Goal: Information Seeking & Learning: Find specific fact

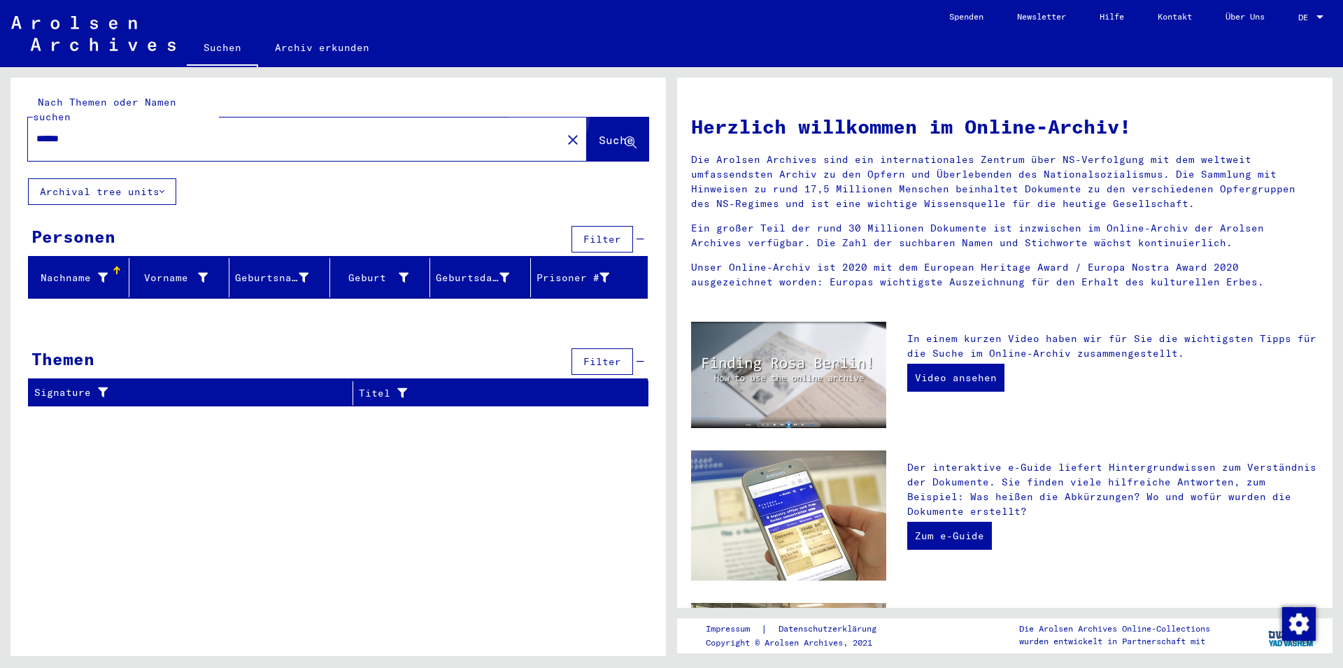
click at [599, 133] on span "Suche" at bounding box center [616, 140] width 35 height 14
drag, startPoint x: 0, startPoint y: 121, endPoint x: 0, endPoint y: 99, distance: 21.7
click at [36, 131] on input "******" at bounding box center [290, 138] width 508 height 15
type input "******"
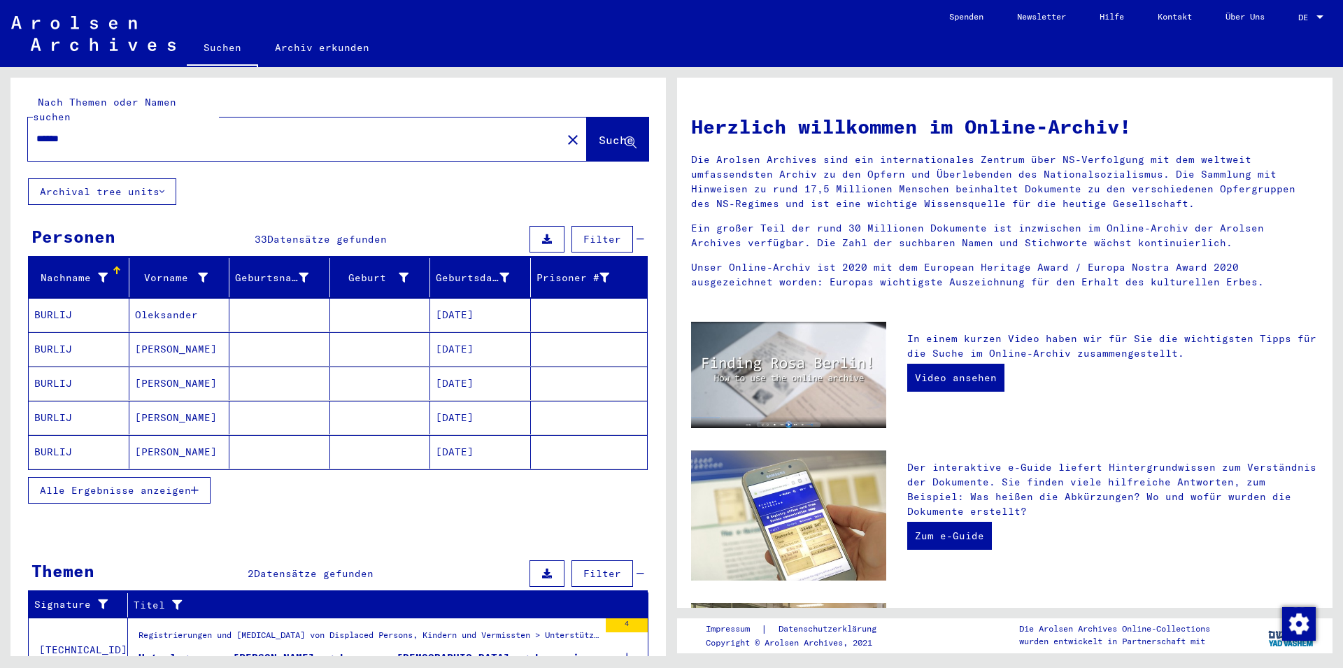
click at [125, 484] on span "Alle Ergebnisse anzeigen" at bounding box center [115, 490] width 151 height 13
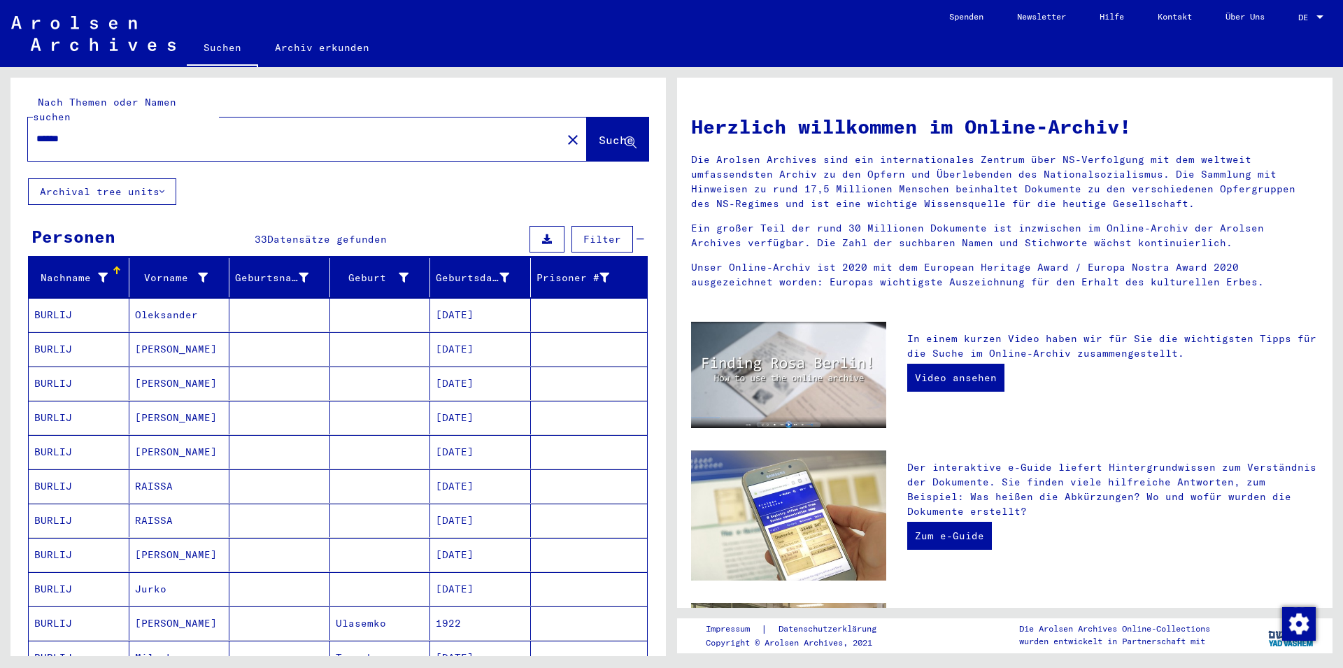
click at [148, 303] on mat-cell "Oleksander" at bounding box center [179, 315] width 101 height 34
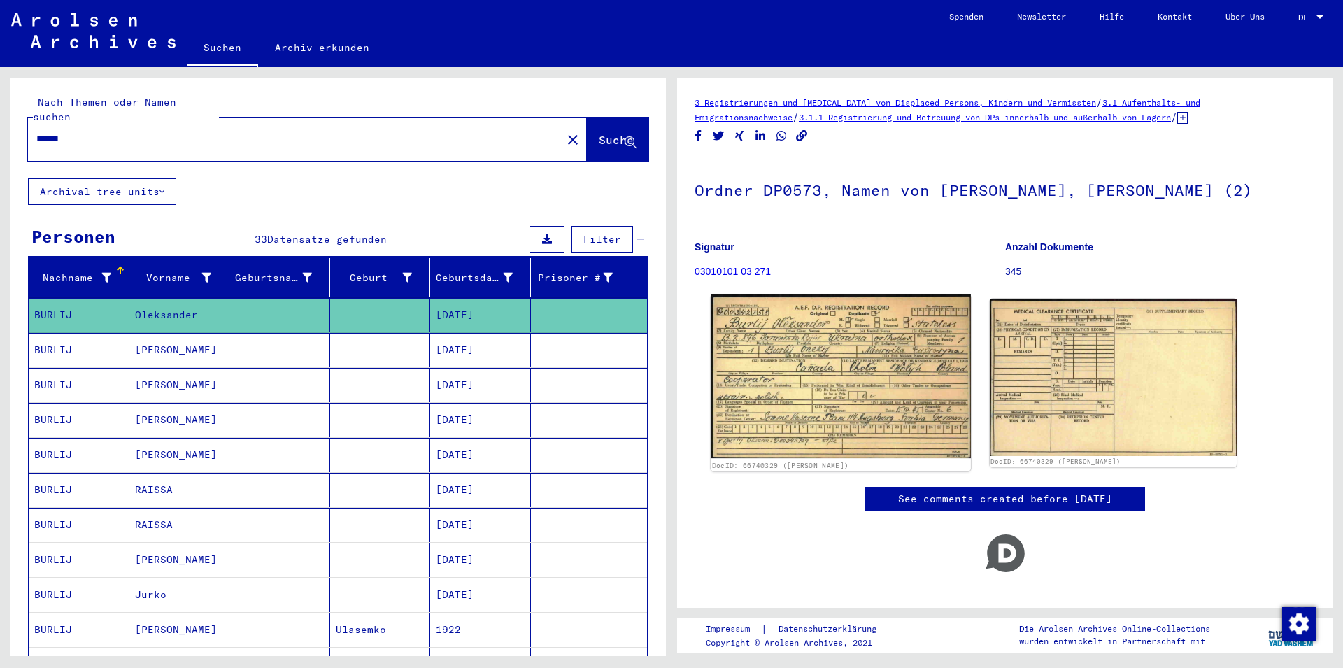
click at [851, 386] on img at bounding box center [839, 376] width 259 height 164
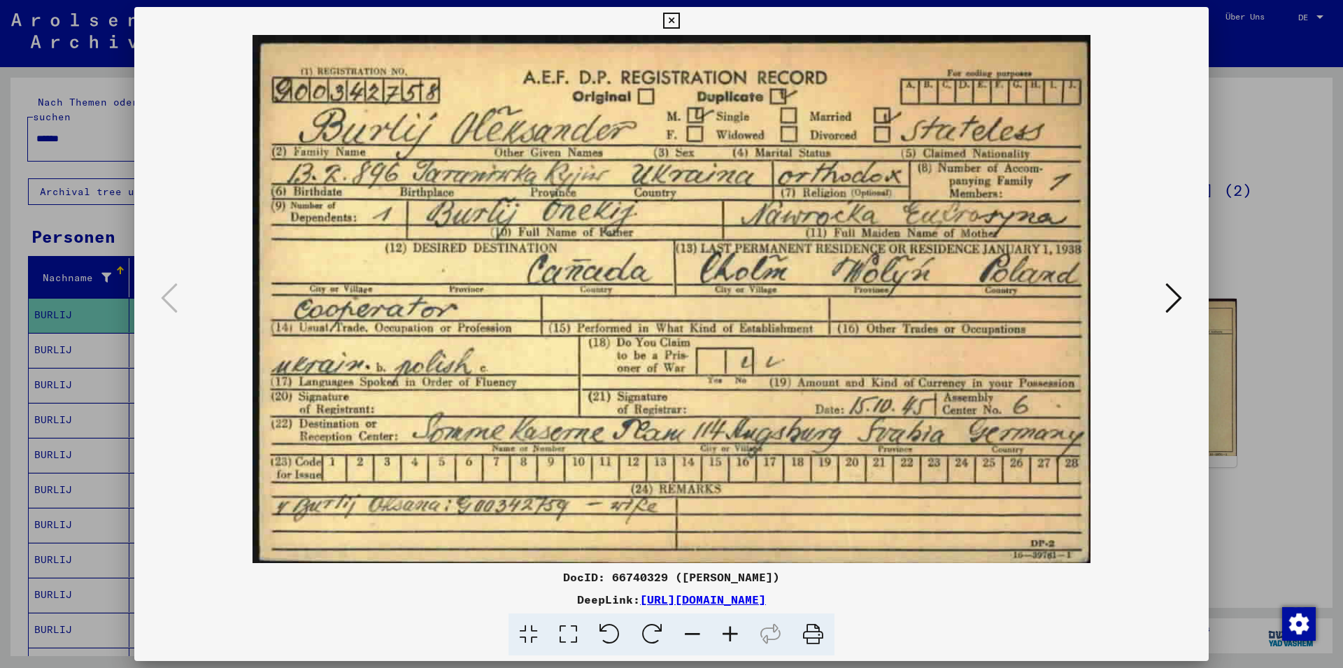
click at [679, 19] on icon at bounding box center [671, 21] width 16 height 17
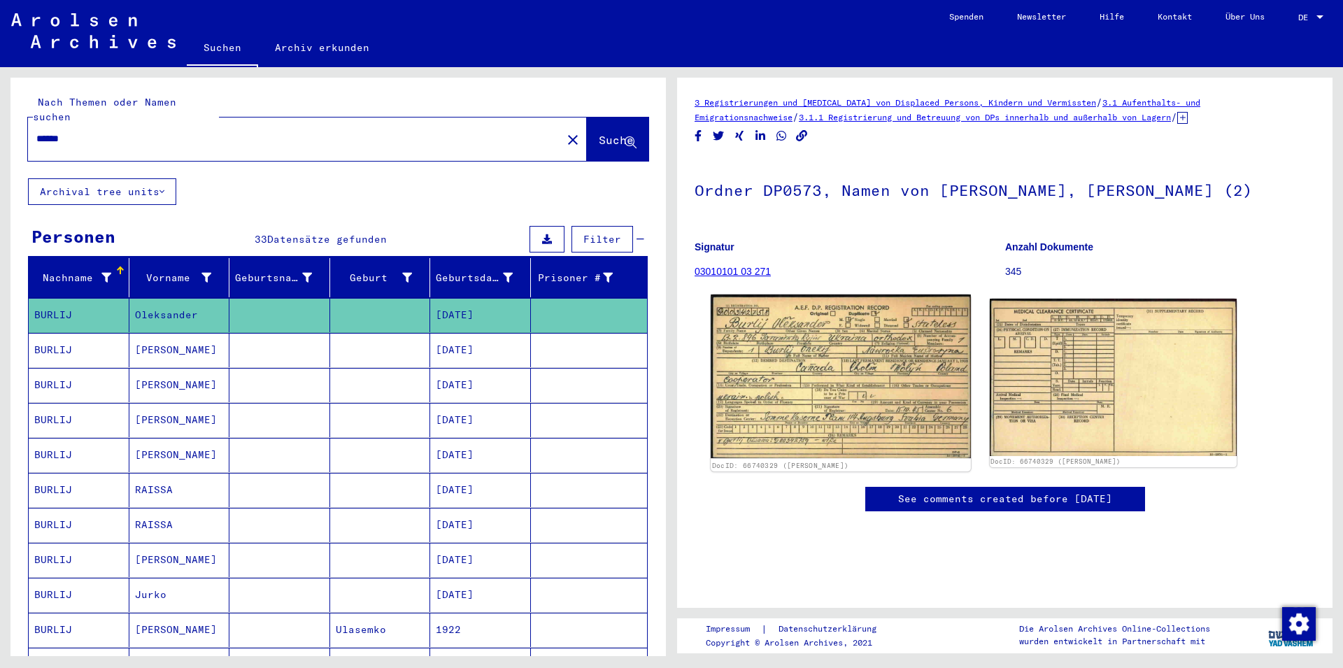
click at [801, 410] on img at bounding box center [839, 376] width 259 height 164
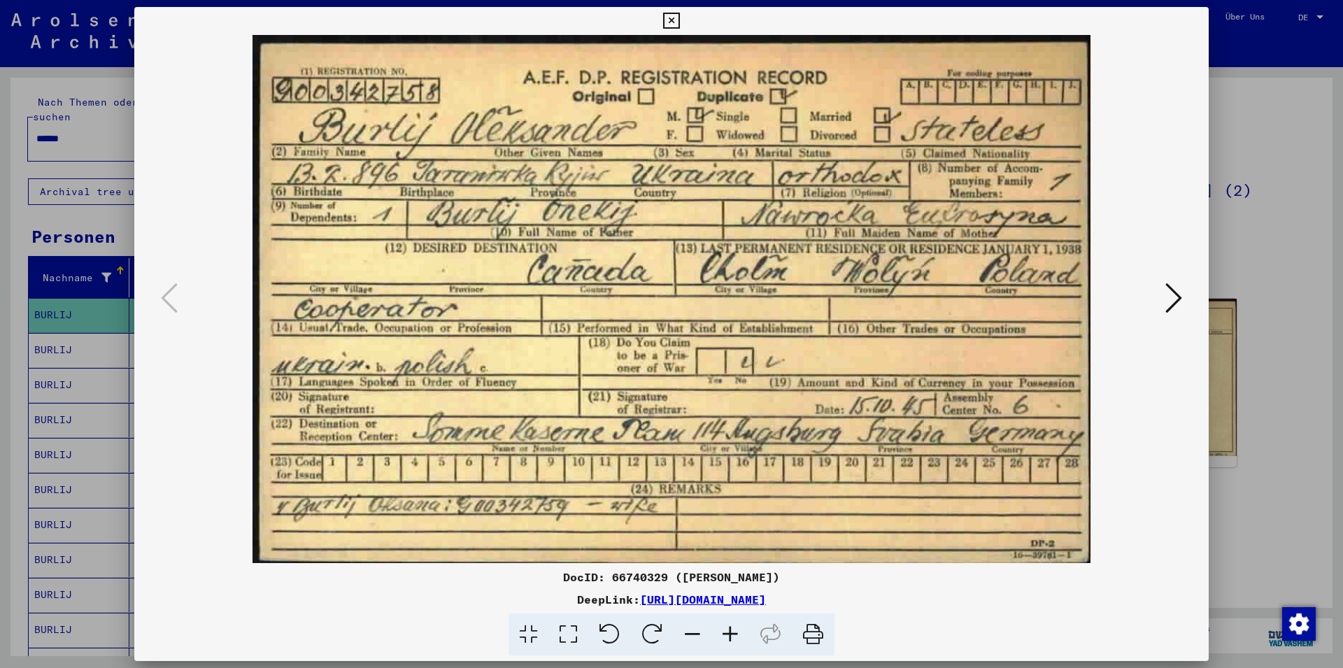
click at [679, 20] on icon at bounding box center [671, 21] width 16 height 17
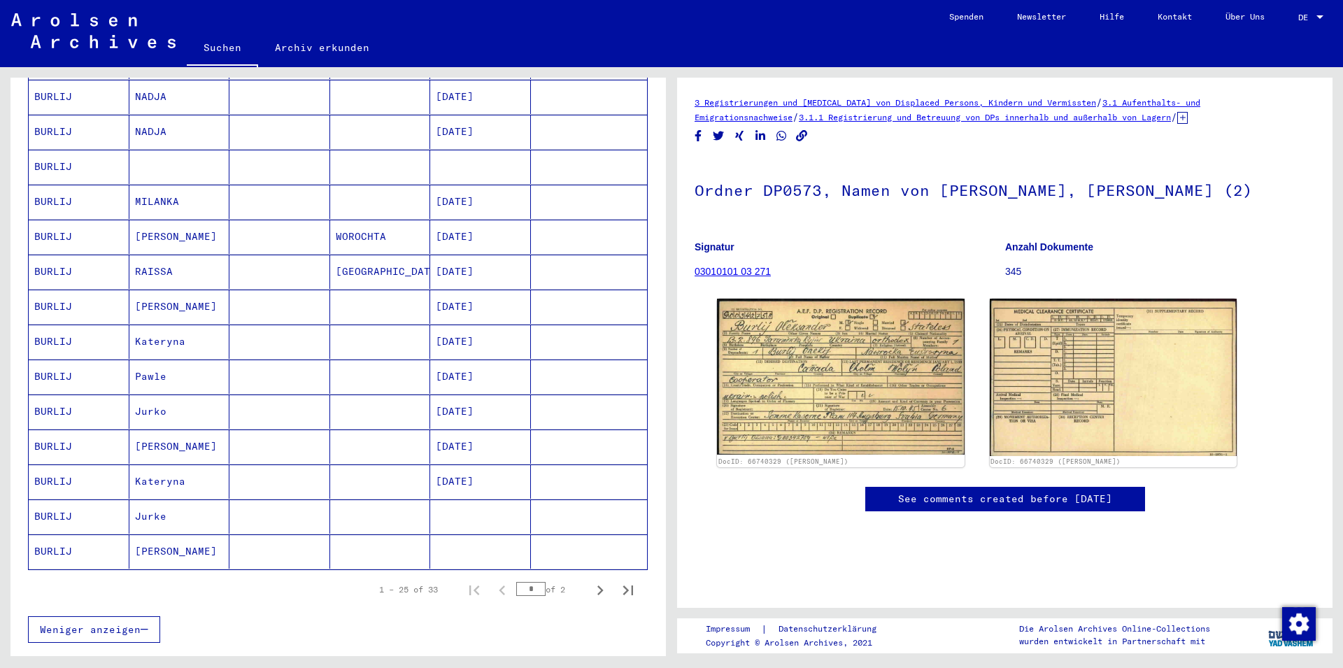
scroll to position [604, 0]
click at [590, 579] on icon "Next page" at bounding box center [600, 589] width 20 height 20
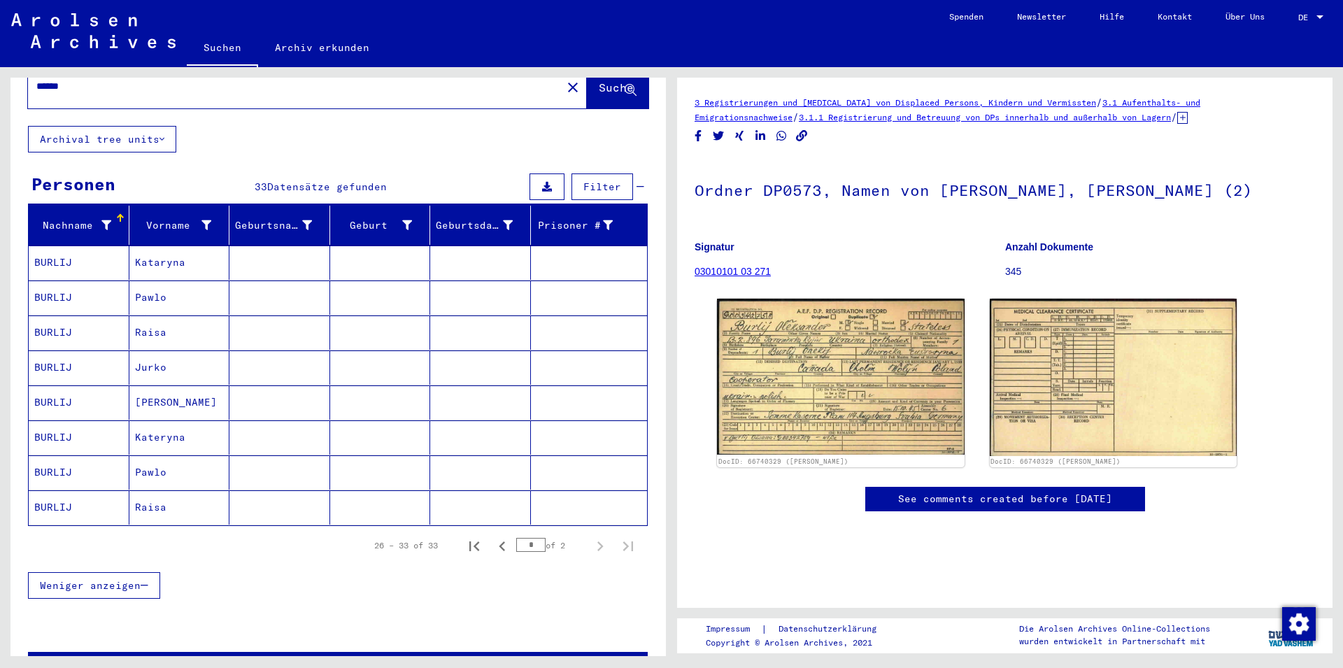
scroll to position [27, 0]
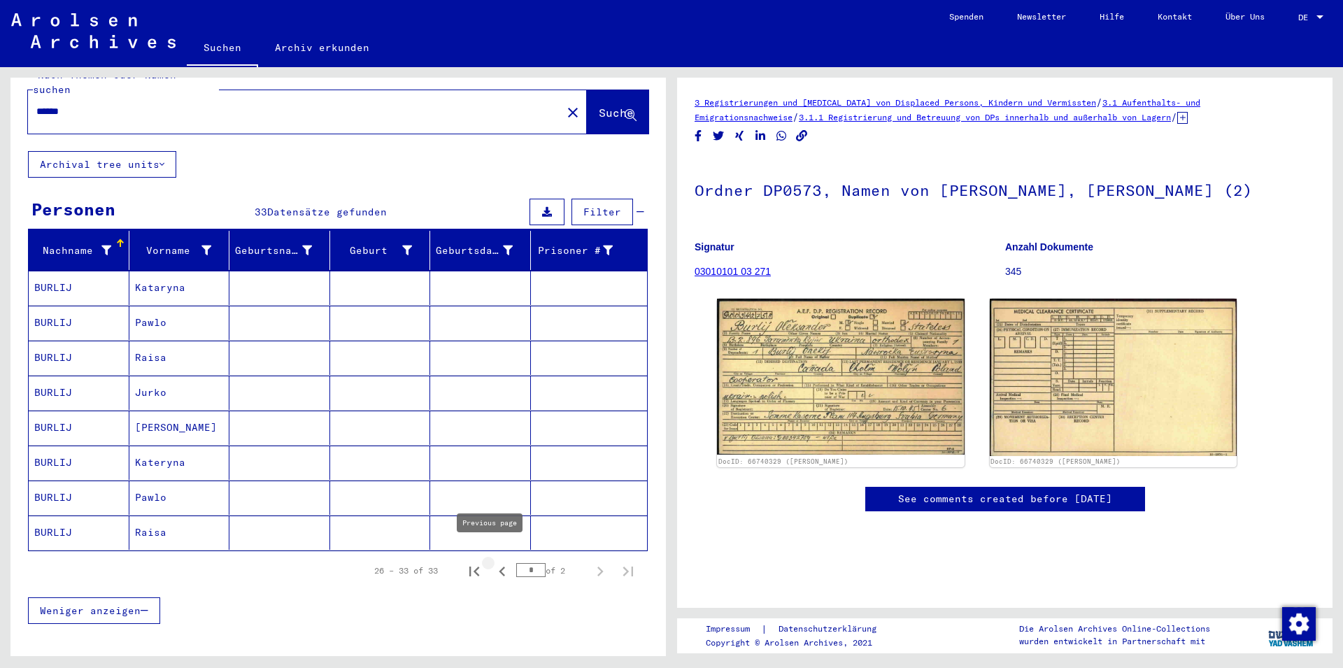
click at [492, 562] on icon "Previous page" at bounding box center [502, 572] width 20 height 20
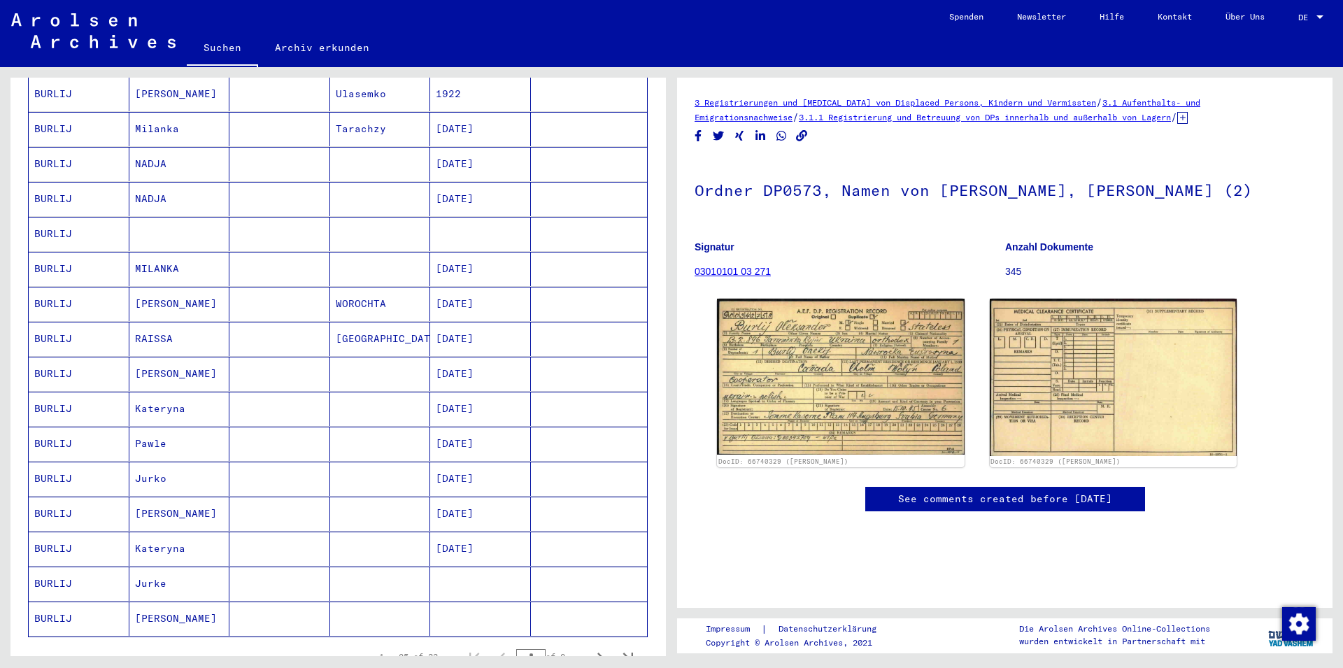
scroll to position [556, 0]
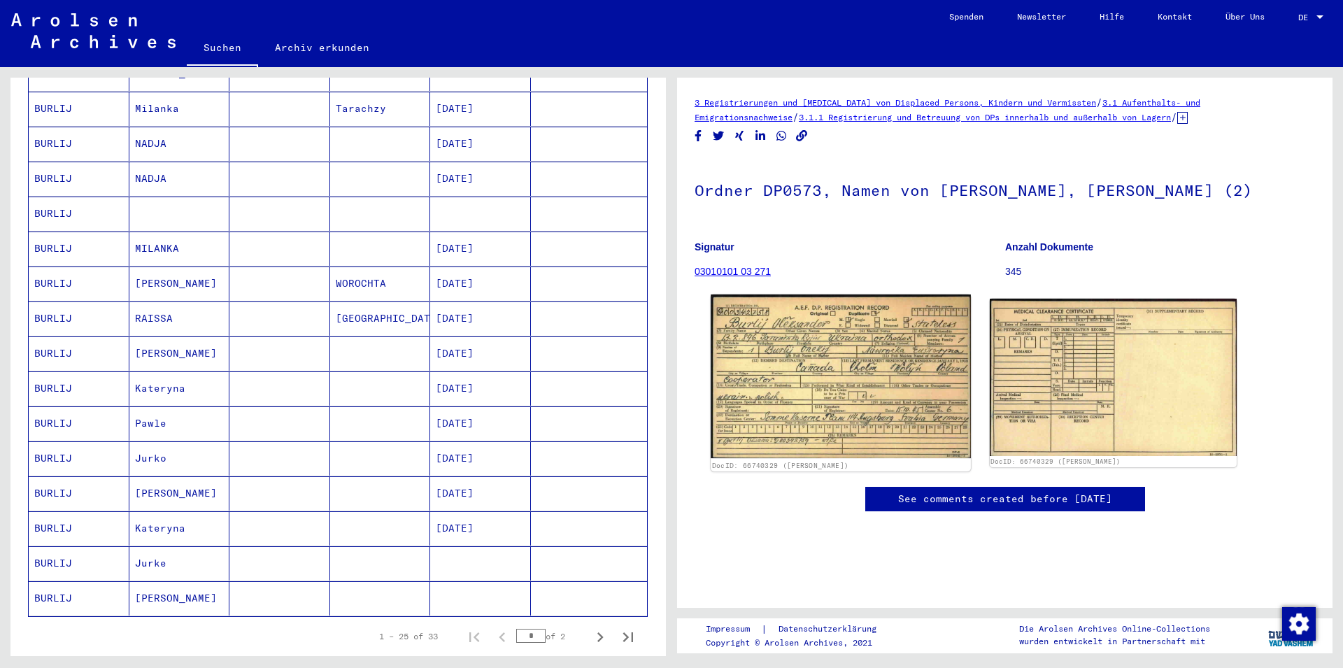
click at [884, 423] on img at bounding box center [839, 376] width 259 height 164
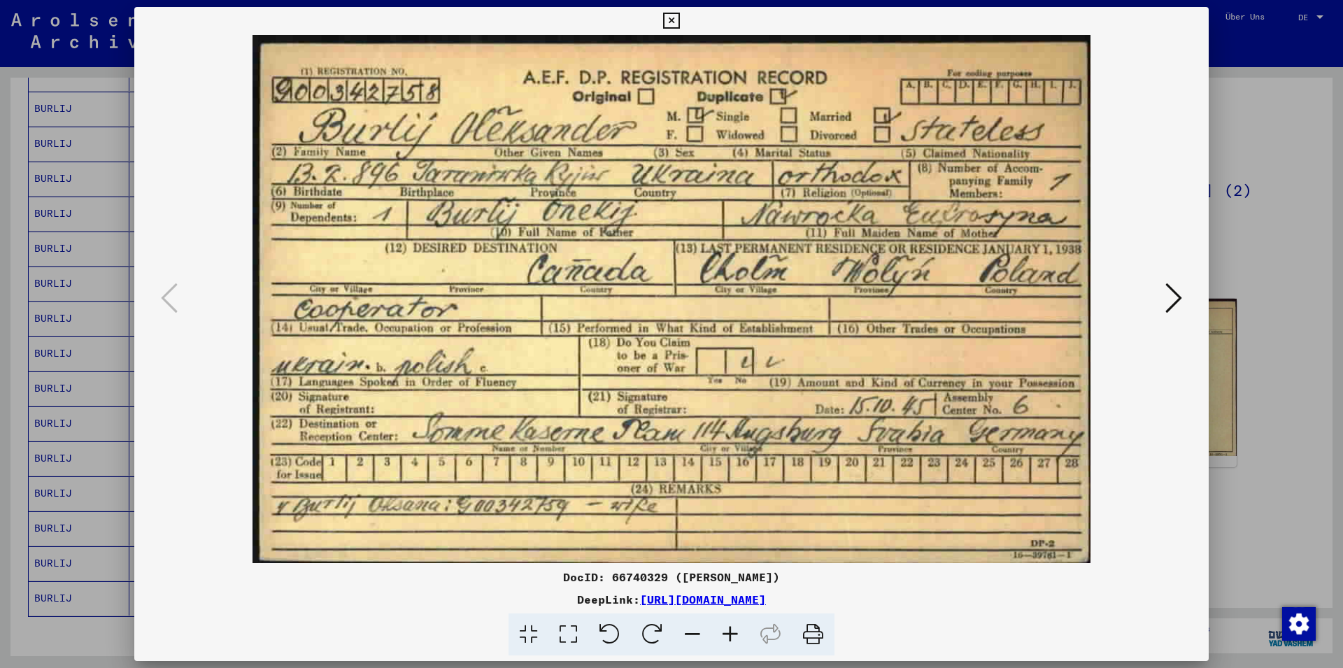
click at [1172, 292] on icon at bounding box center [1173, 298] width 17 height 34
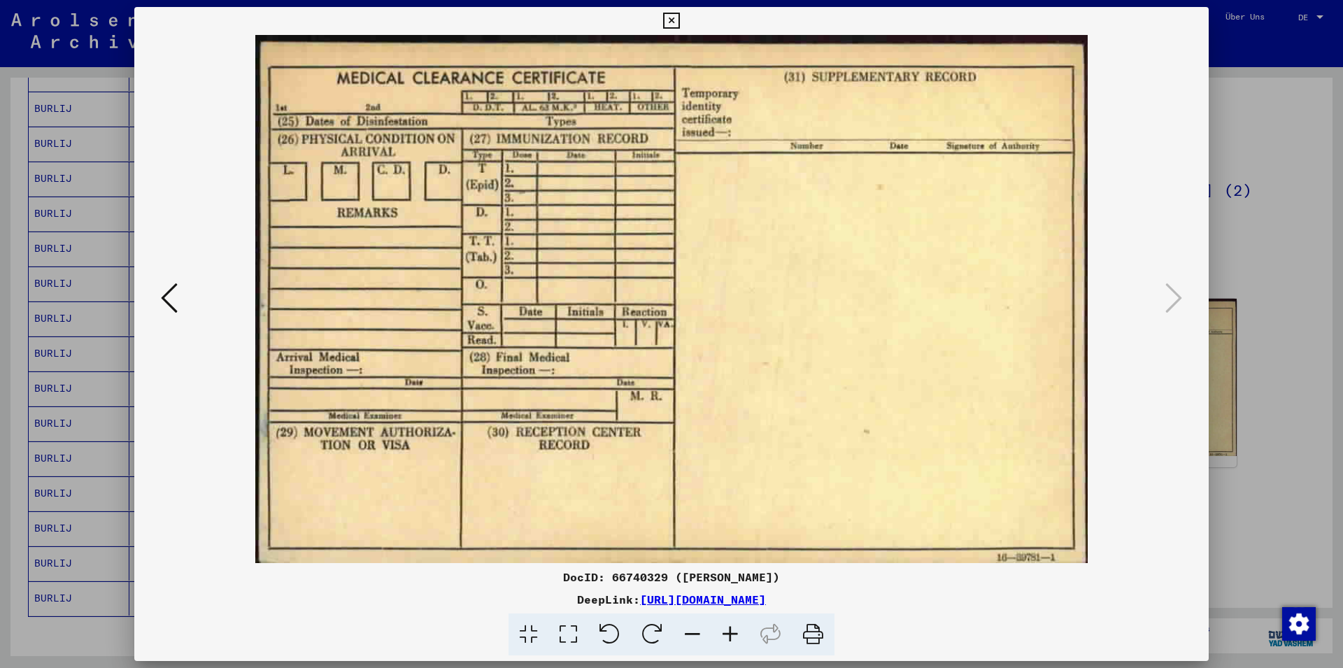
click at [679, 17] on icon at bounding box center [671, 21] width 16 height 17
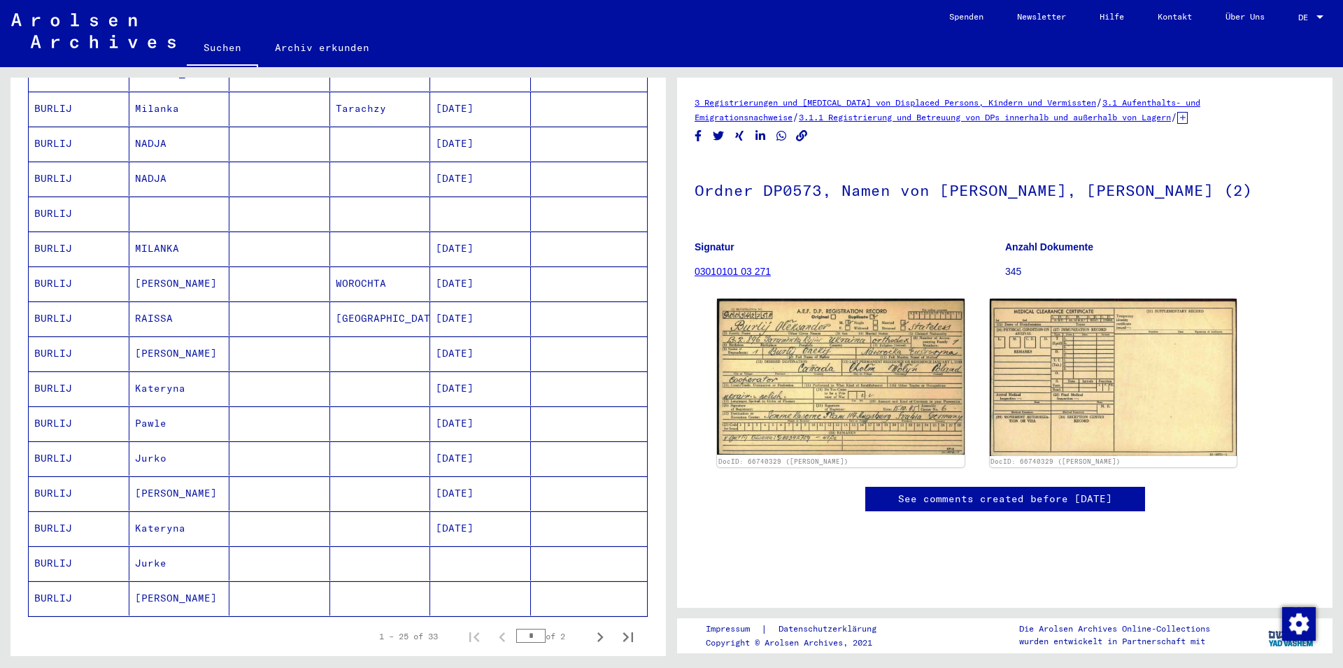
click at [83, 198] on mat-cell "BURLIJ" at bounding box center [79, 214] width 101 height 34
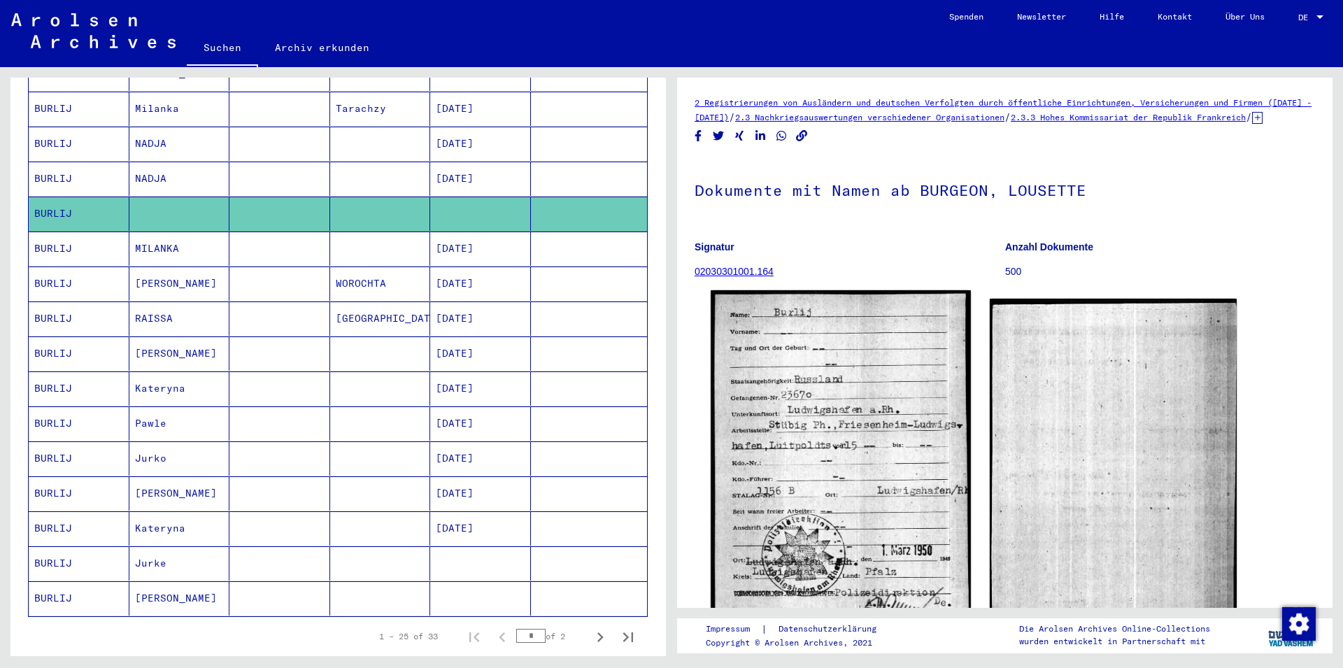
click at [852, 427] on img at bounding box center [839, 458] width 259 height 336
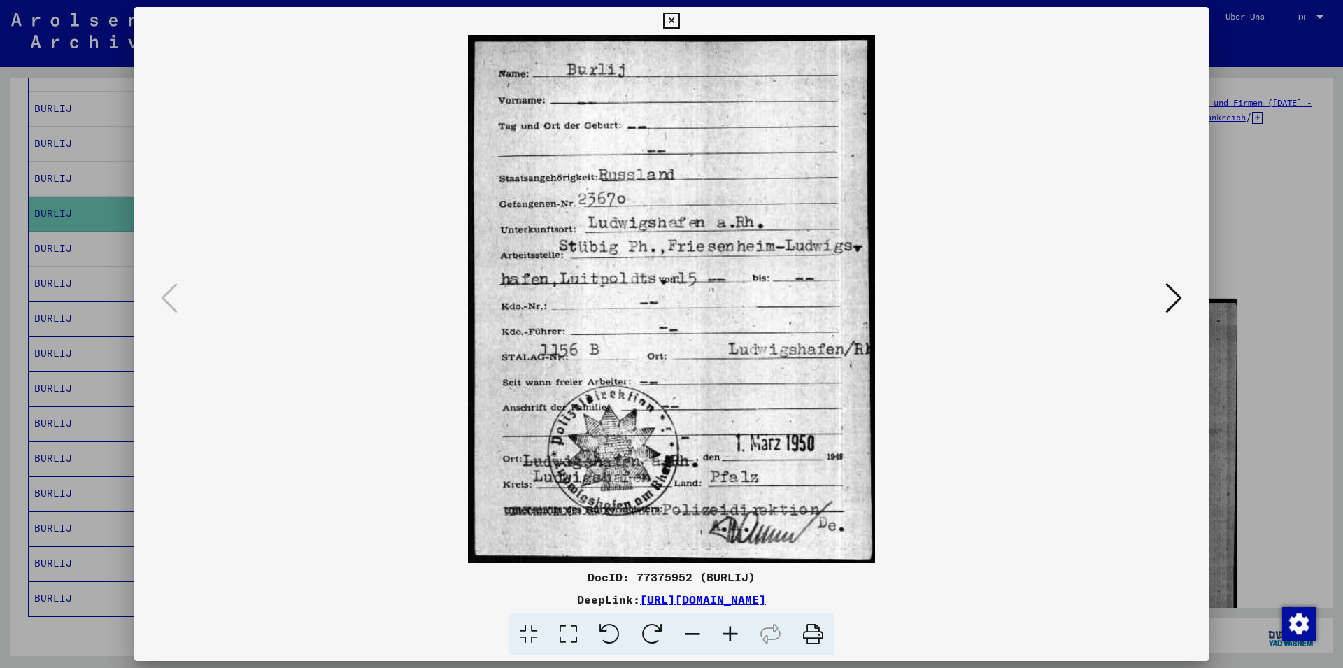
click at [1169, 301] on icon at bounding box center [1173, 298] width 17 height 34
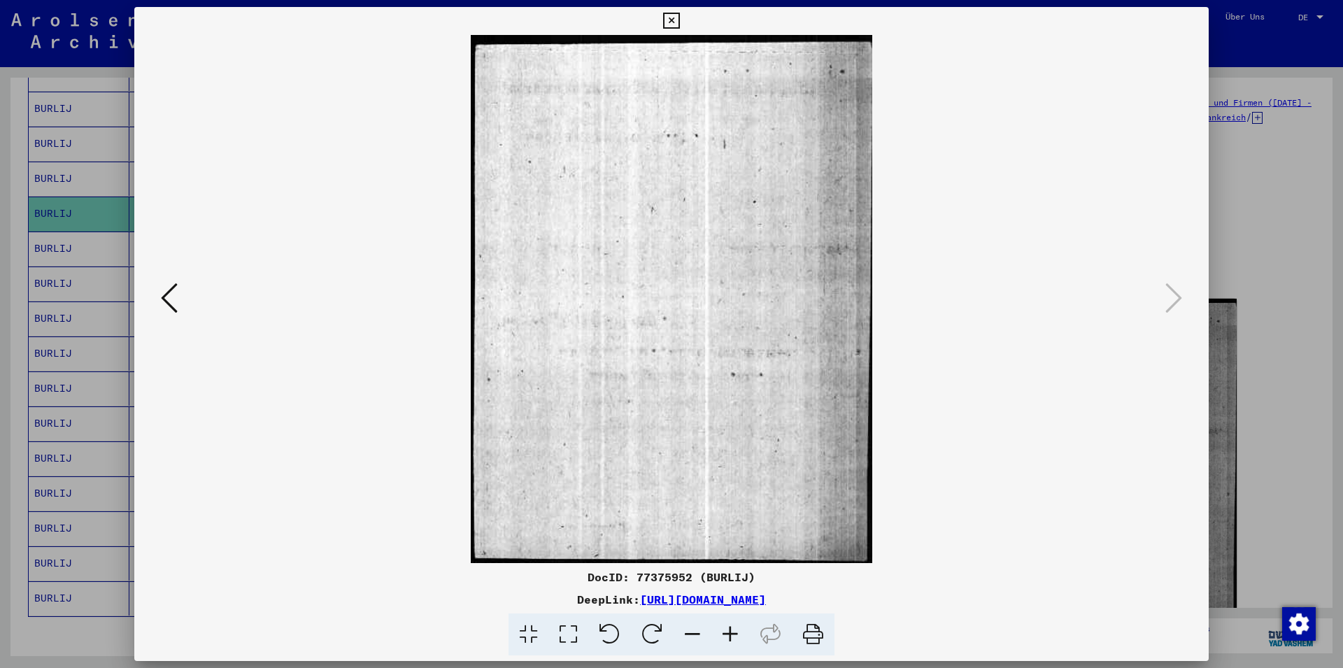
click at [169, 296] on icon at bounding box center [169, 298] width 17 height 34
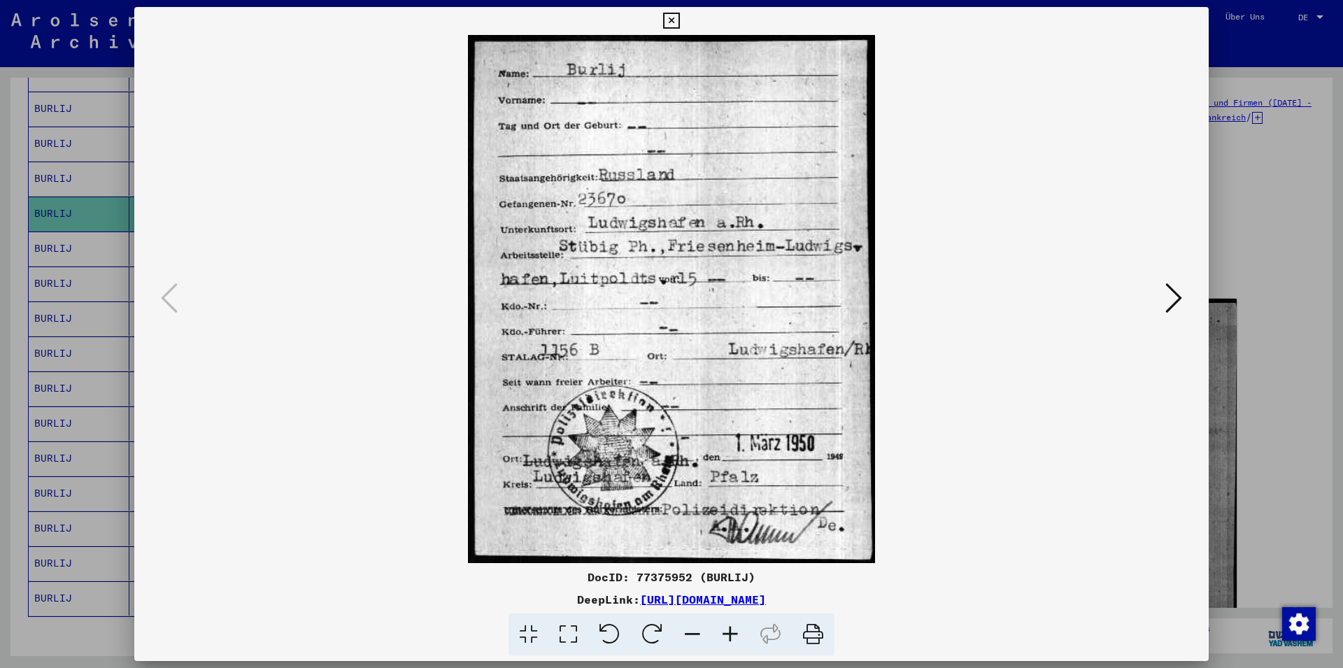
click at [679, 17] on icon at bounding box center [671, 21] width 16 height 17
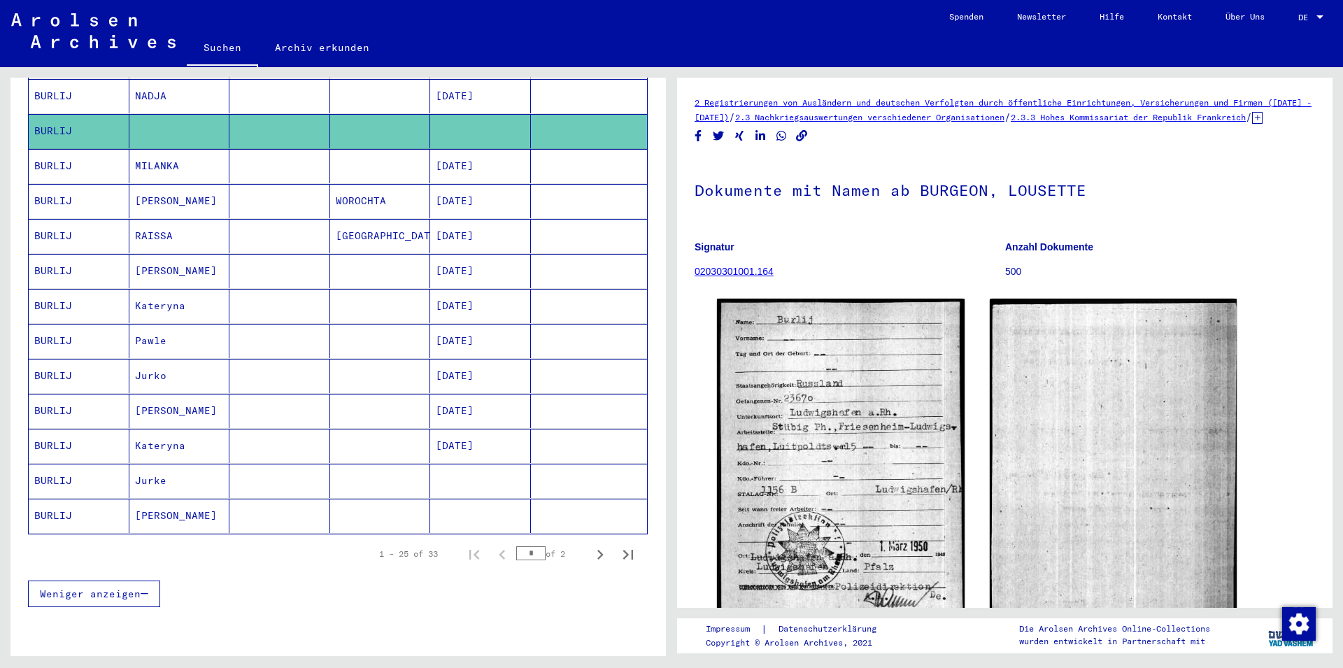
scroll to position [707, 0]
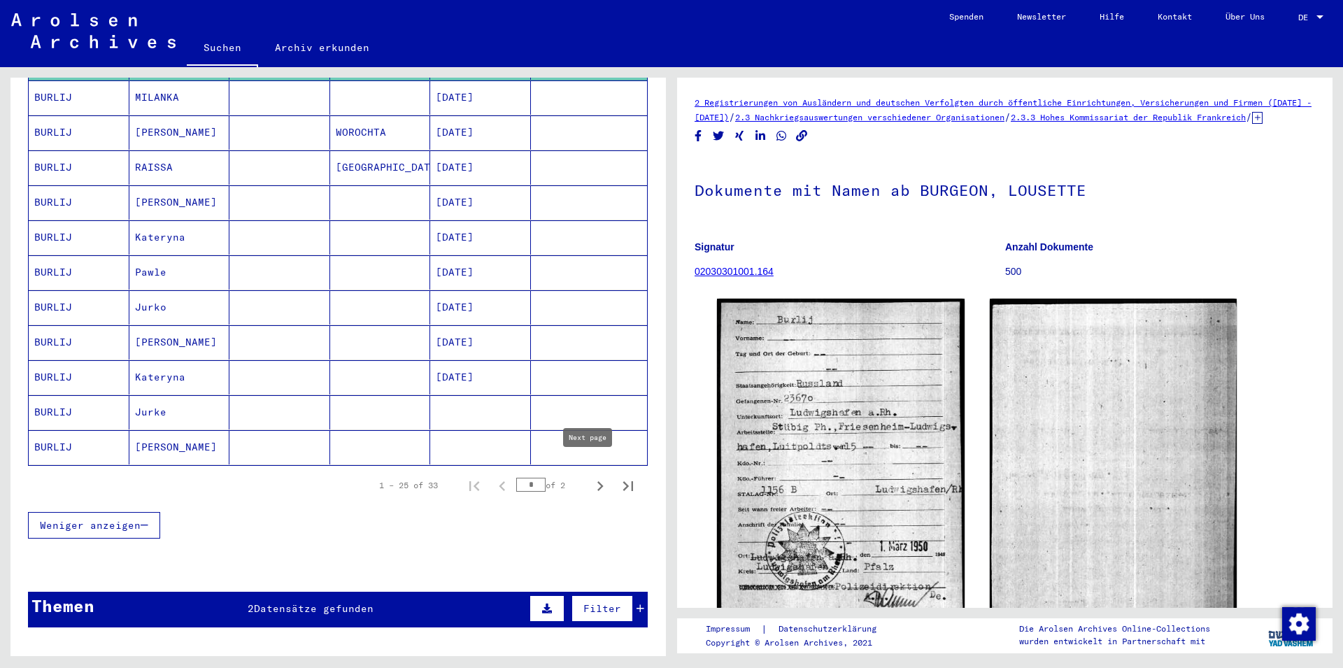
click at [590, 476] on icon "Next page" at bounding box center [600, 486] width 20 height 20
type input "*"
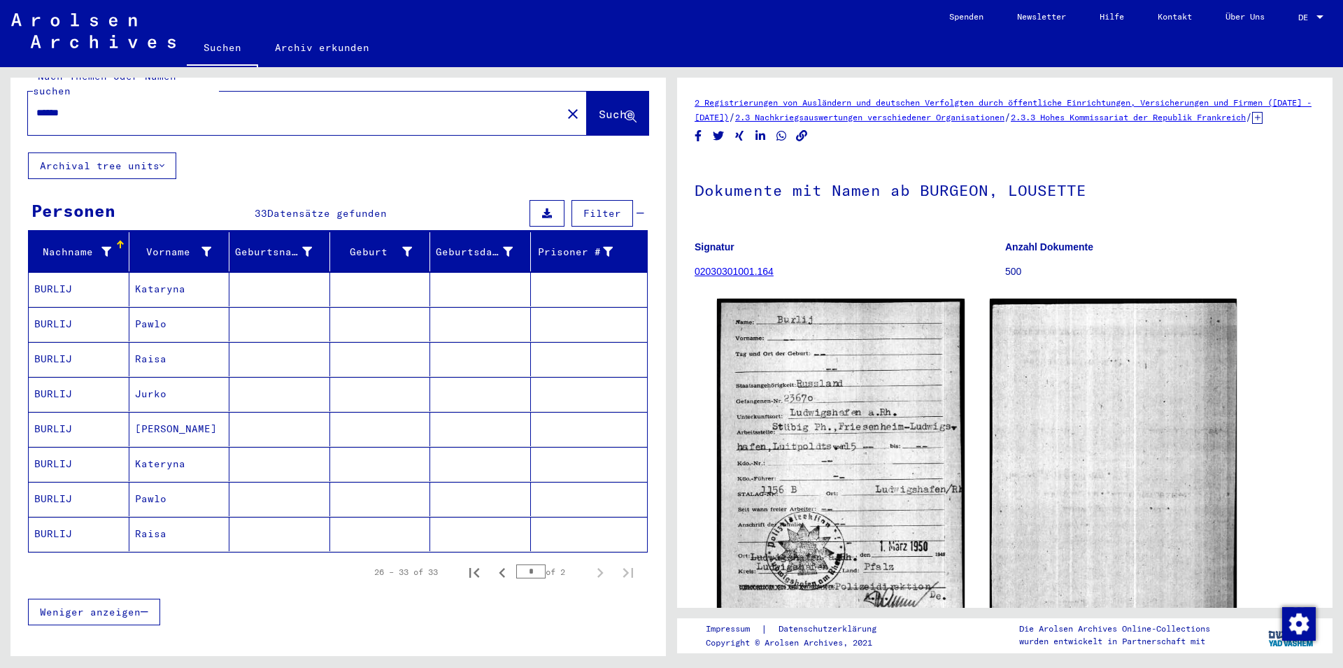
scroll to position [0, 0]
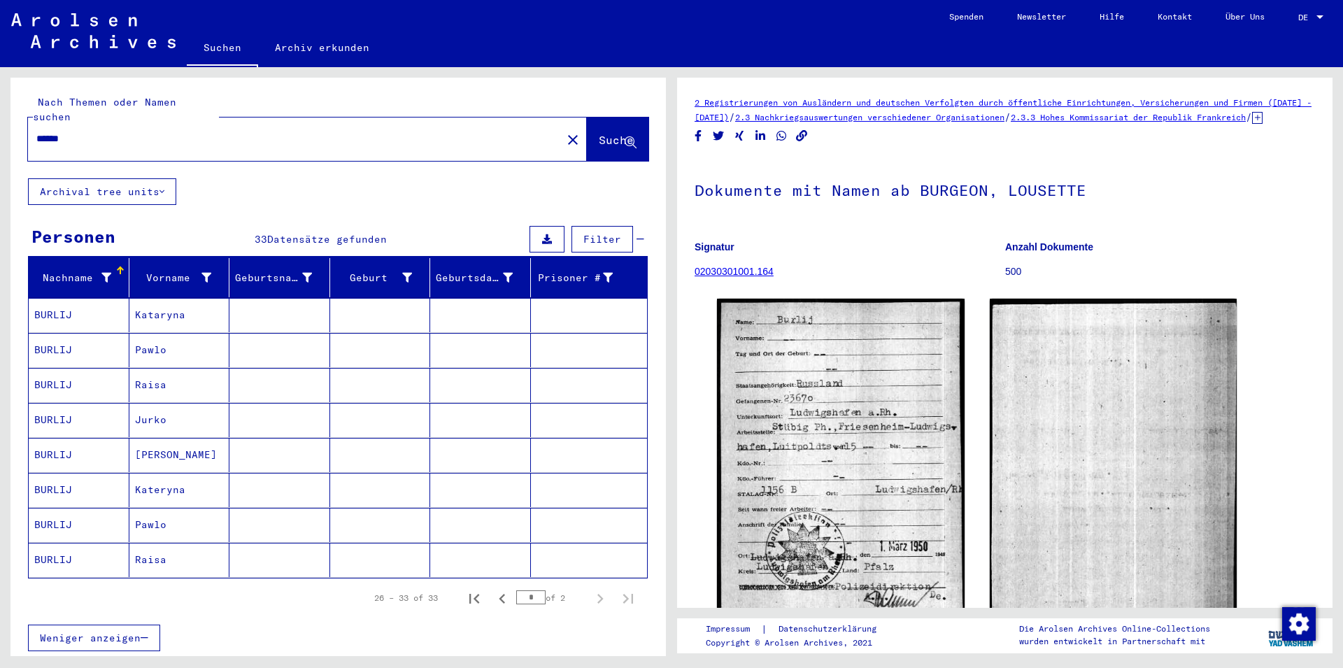
click at [92, 131] on input "******" at bounding box center [294, 138] width 517 height 15
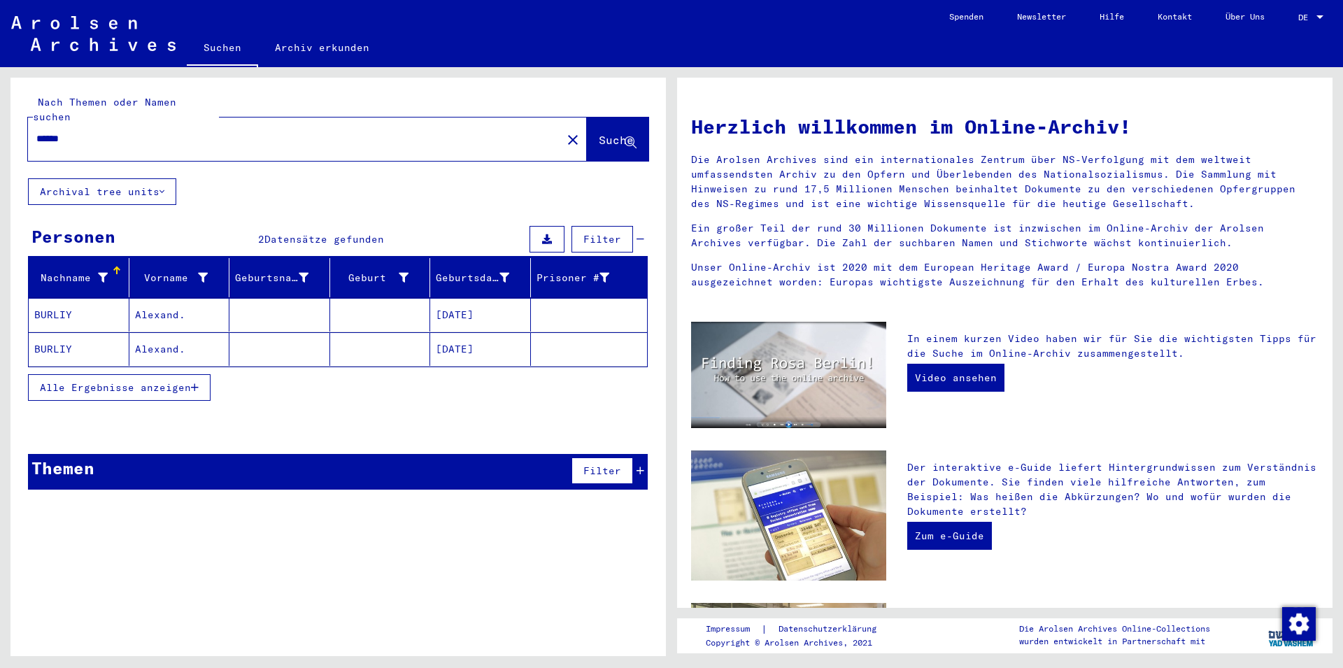
click at [90, 298] on mat-cell "BURLIY" at bounding box center [79, 315] width 101 height 34
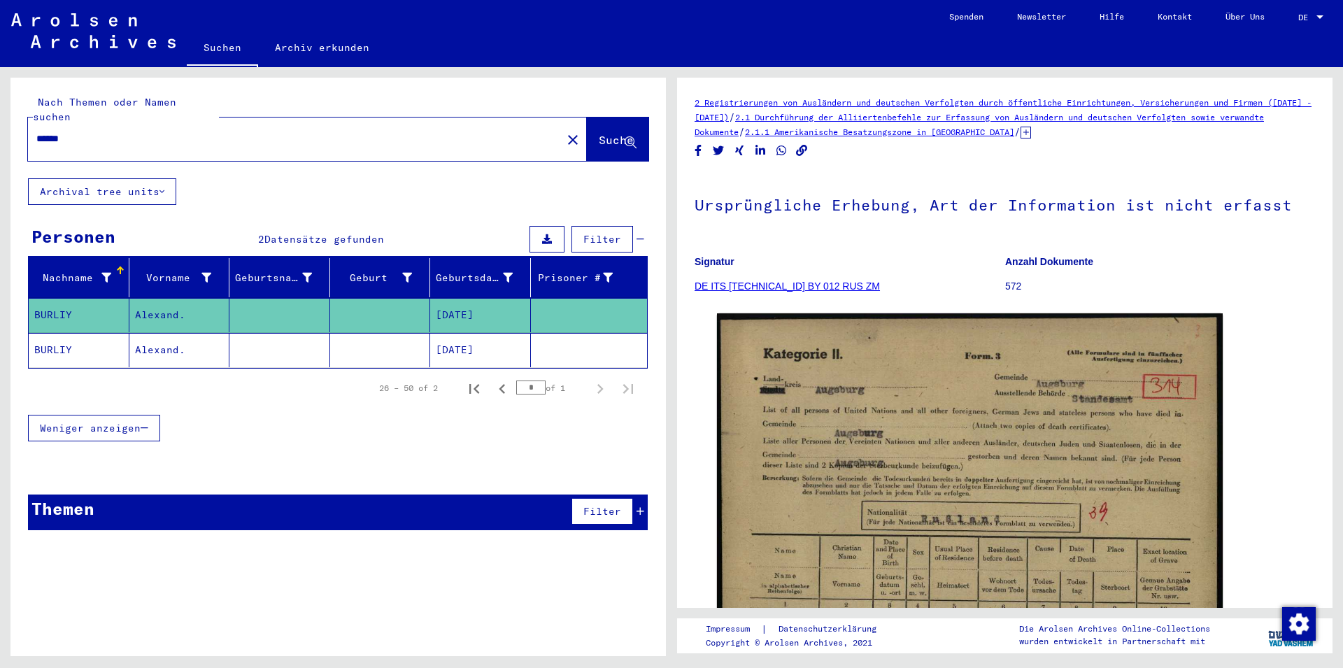
click at [251, 338] on mat-cell at bounding box center [279, 350] width 101 height 34
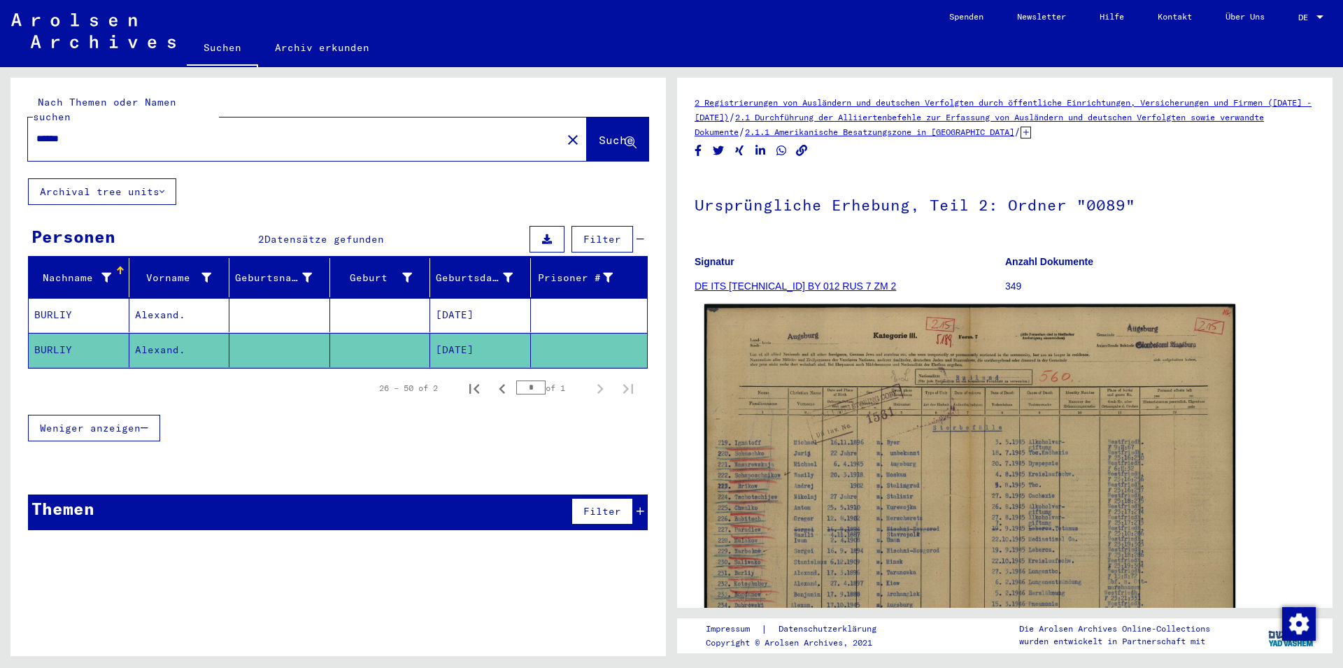
click at [906, 463] on img at bounding box center [969, 494] width 531 height 380
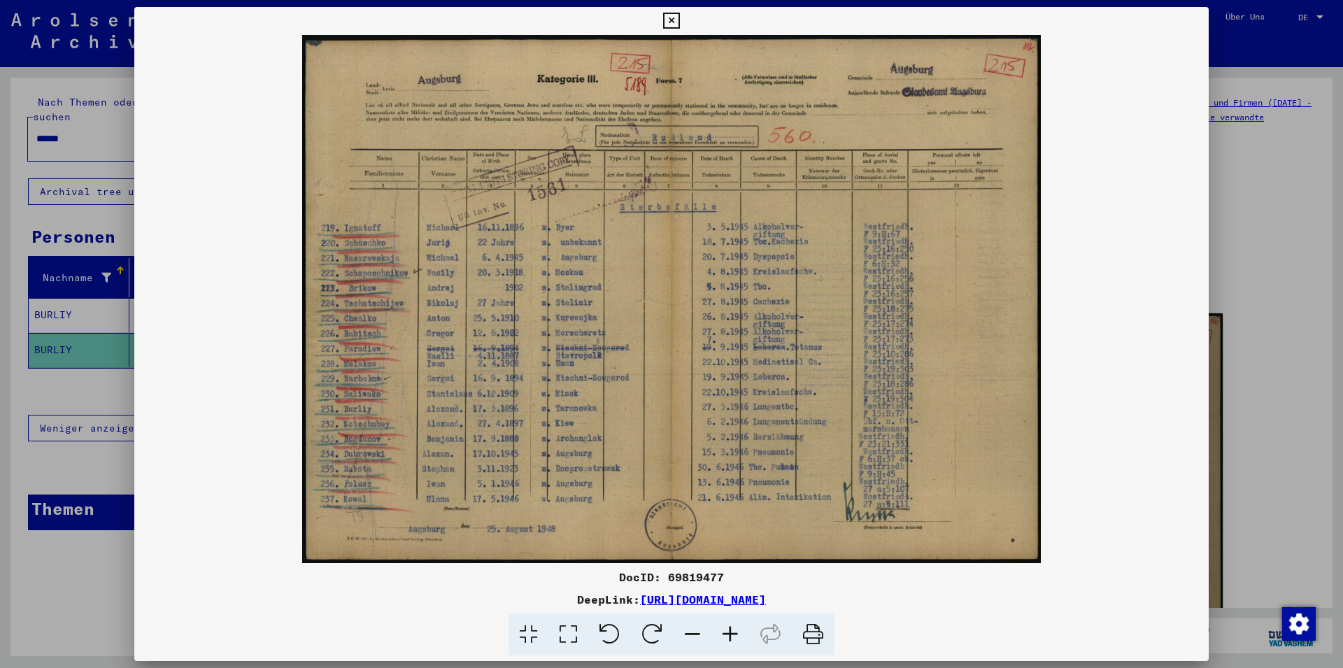
click at [727, 627] on icon at bounding box center [730, 634] width 38 height 43
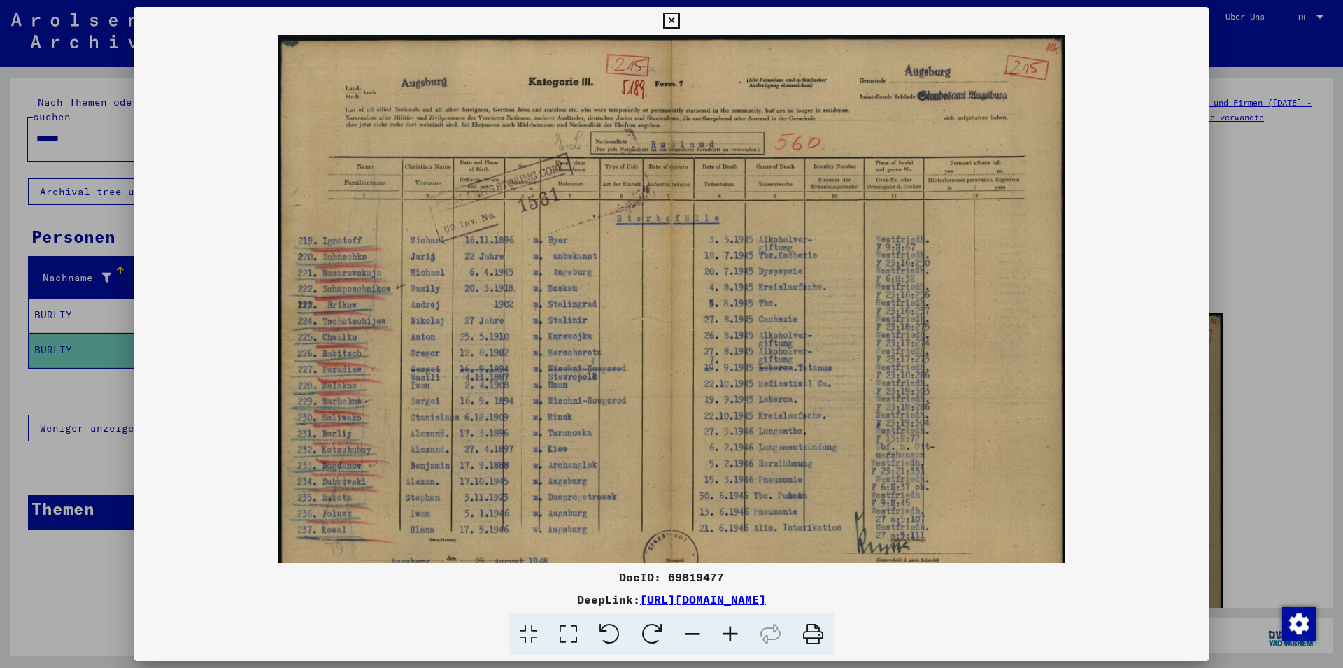
click at [727, 627] on icon at bounding box center [730, 634] width 38 height 43
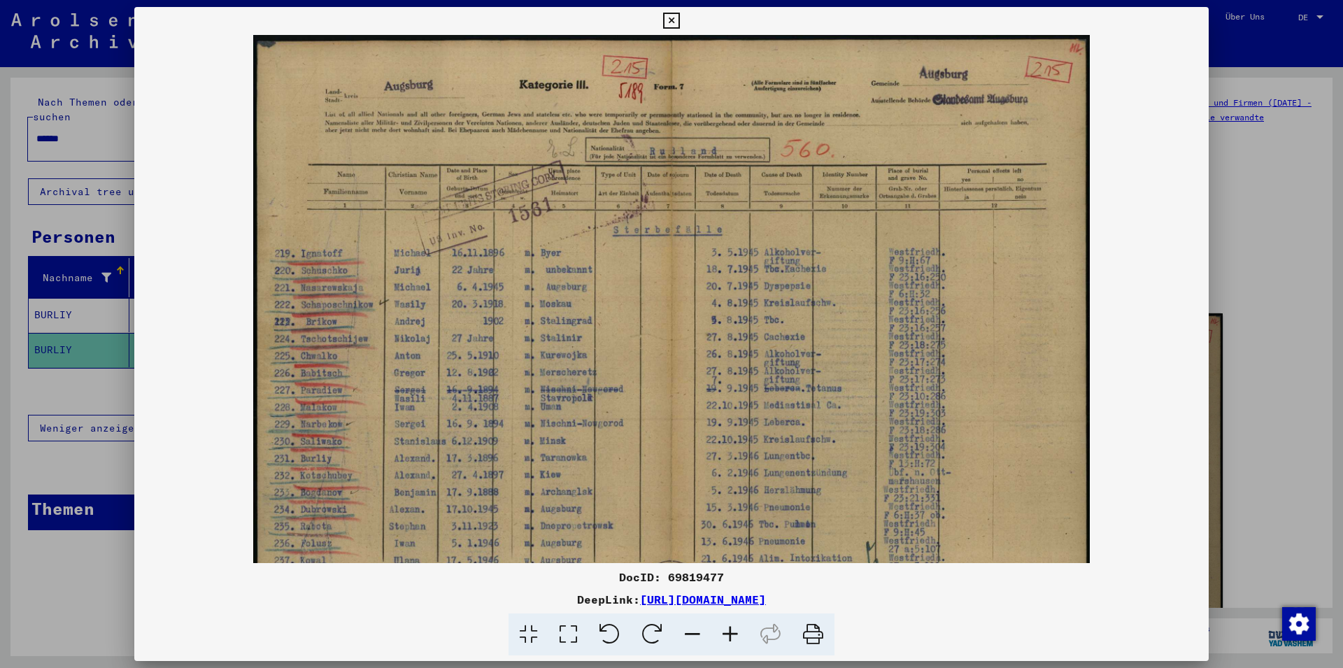
click at [727, 627] on icon at bounding box center [730, 634] width 38 height 43
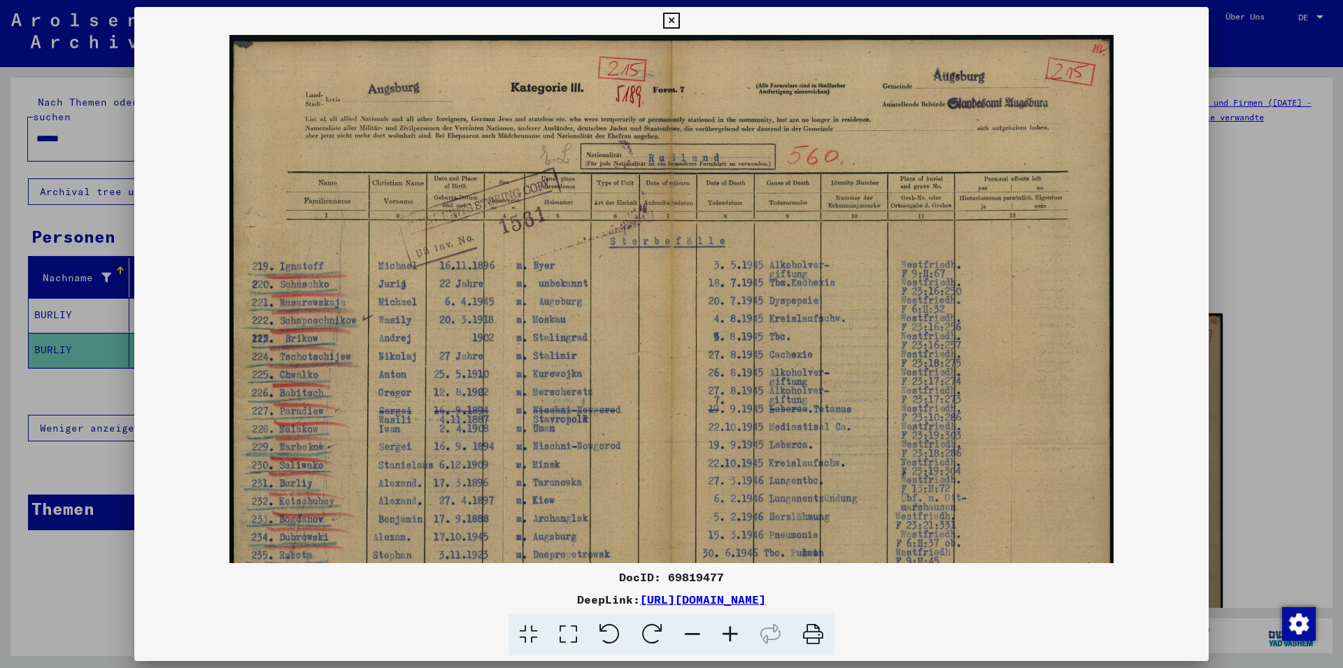
click at [727, 627] on icon at bounding box center [730, 634] width 38 height 43
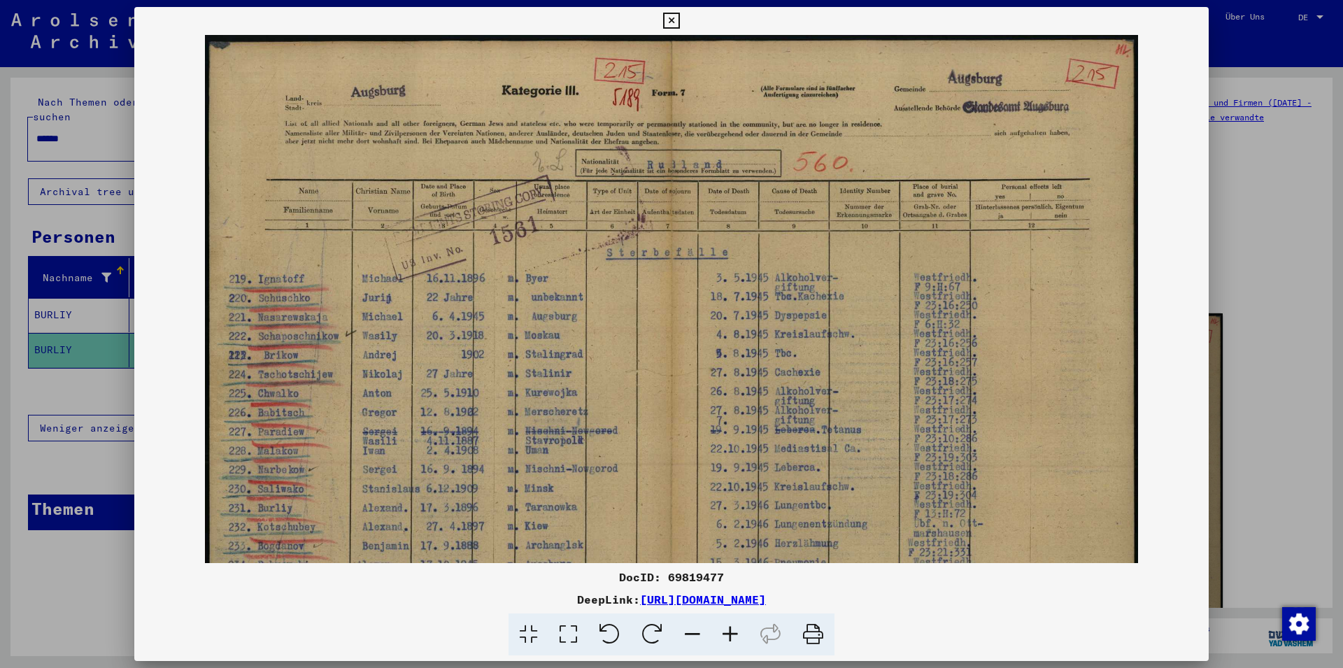
click at [727, 627] on icon at bounding box center [730, 634] width 38 height 43
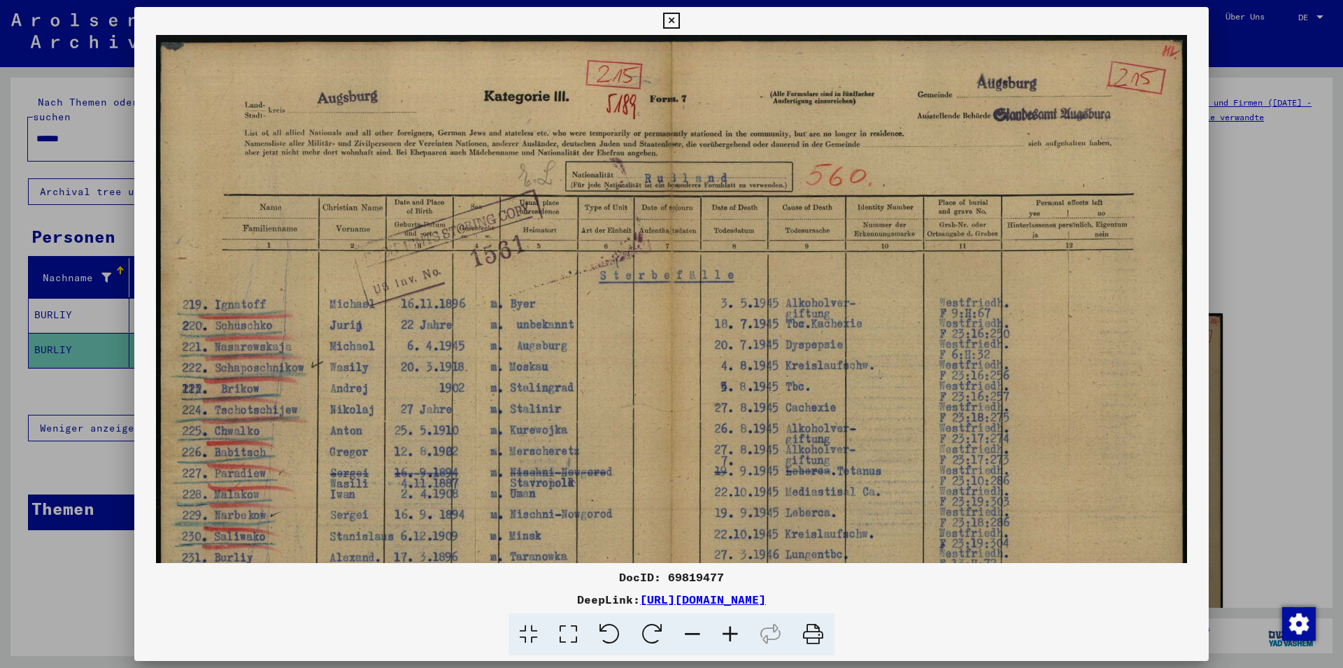
click at [727, 627] on icon at bounding box center [730, 634] width 38 height 43
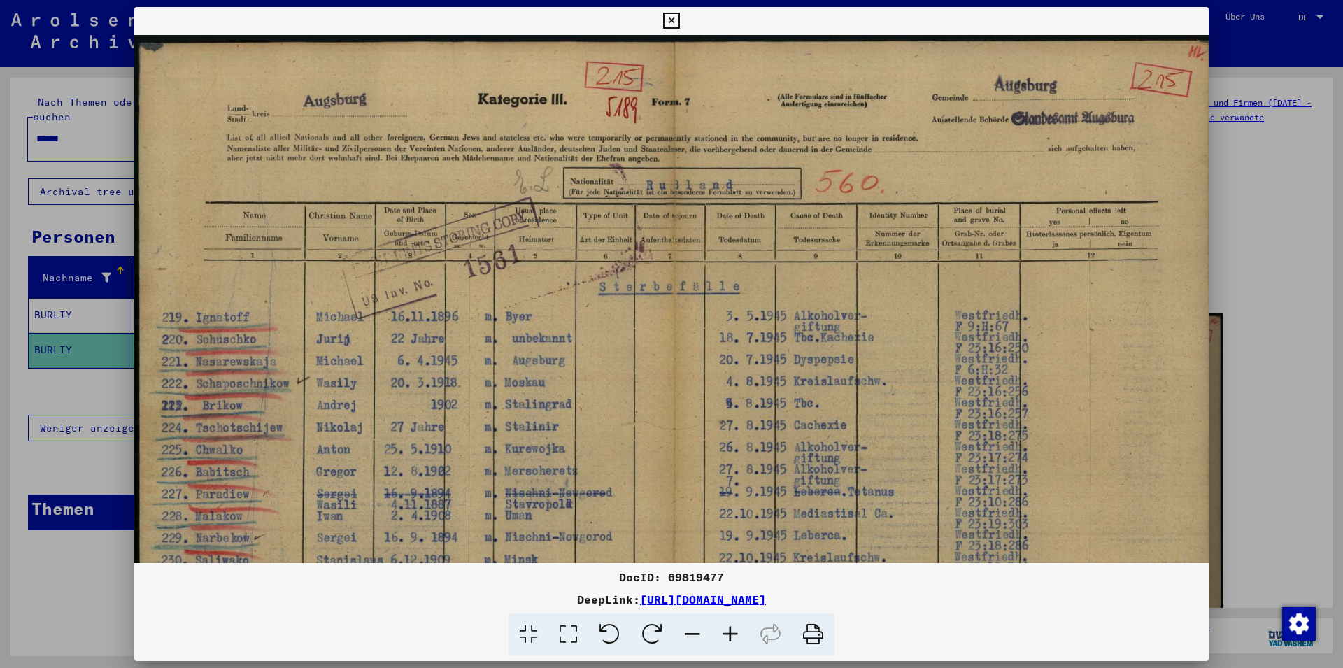
click at [727, 627] on icon at bounding box center [730, 634] width 38 height 43
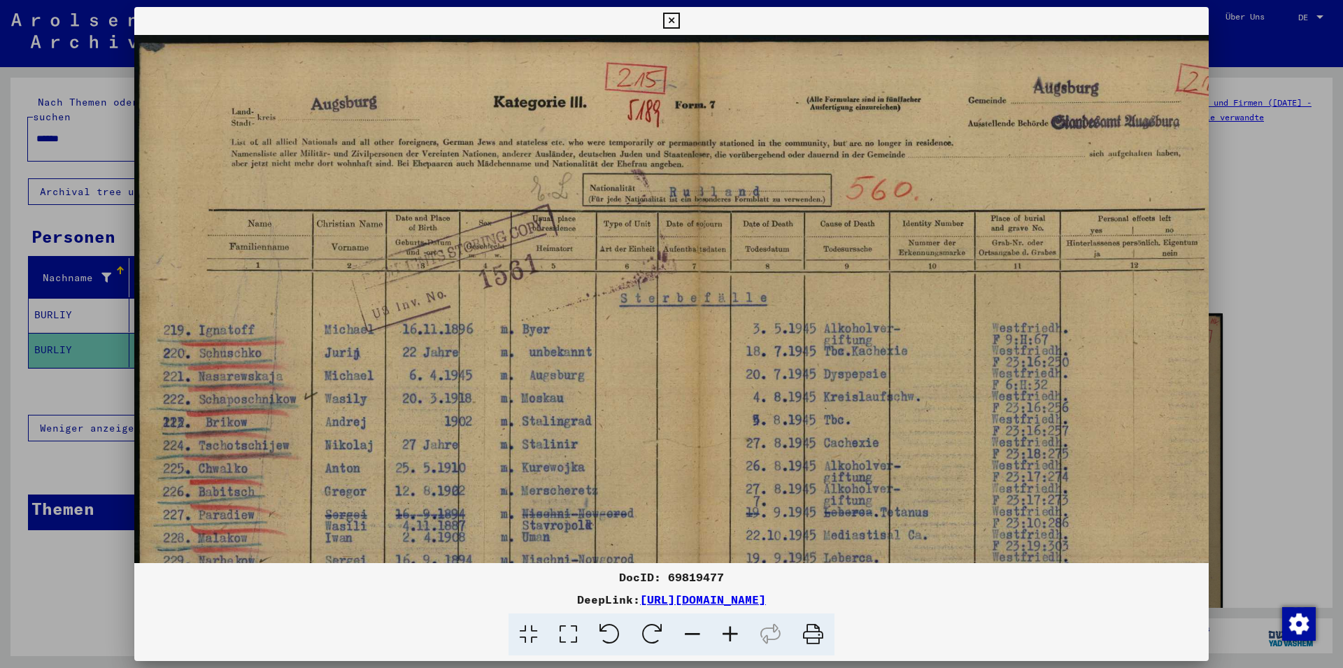
click at [727, 627] on icon at bounding box center [730, 634] width 38 height 43
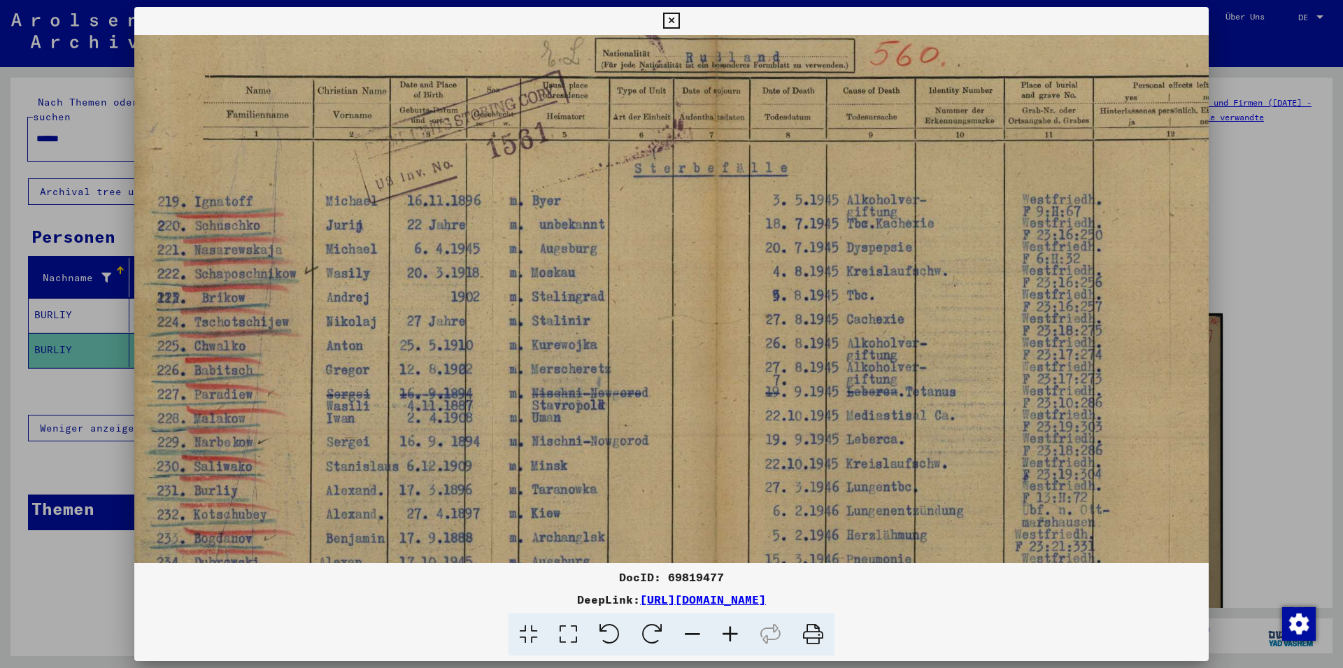
scroll to position [148, 10]
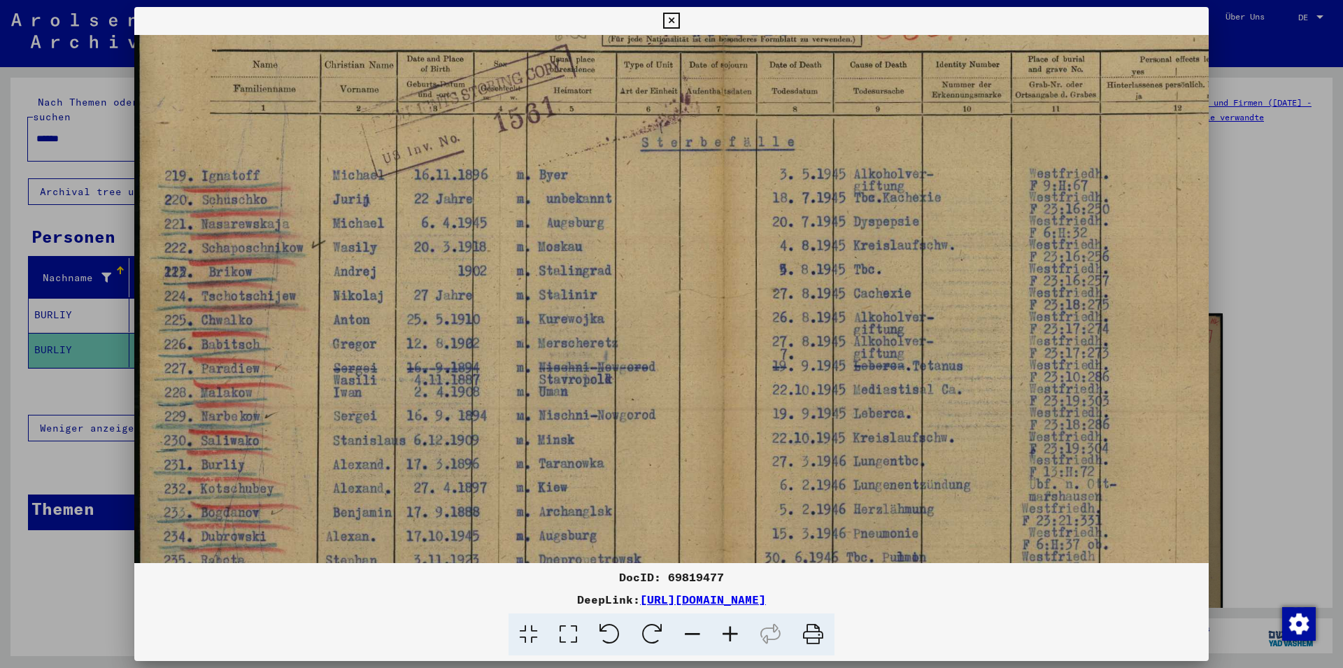
drag, startPoint x: 629, startPoint y: 497, endPoint x: 655, endPoint y: 330, distance: 169.0
click at [655, 330] on img at bounding box center [723, 289] width 1178 height 843
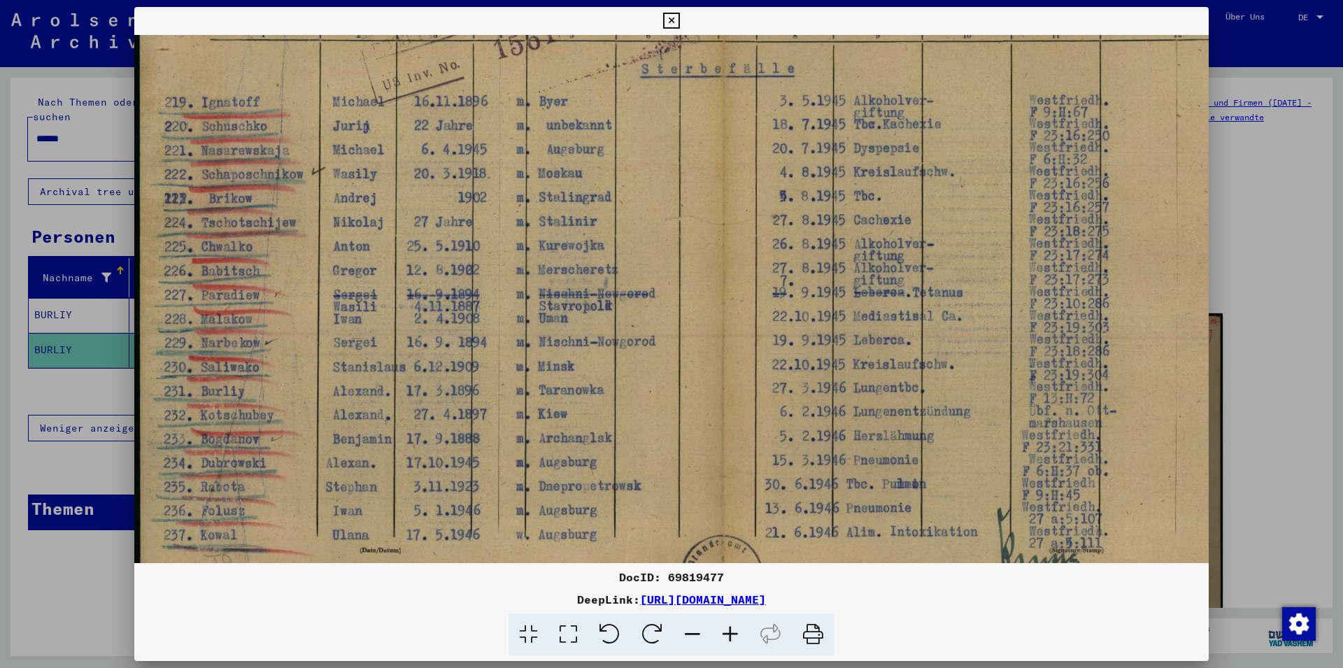
drag, startPoint x: 645, startPoint y: 375, endPoint x: 667, endPoint y: 331, distance: 48.5
click at [667, 331] on img at bounding box center [723, 215] width 1178 height 843
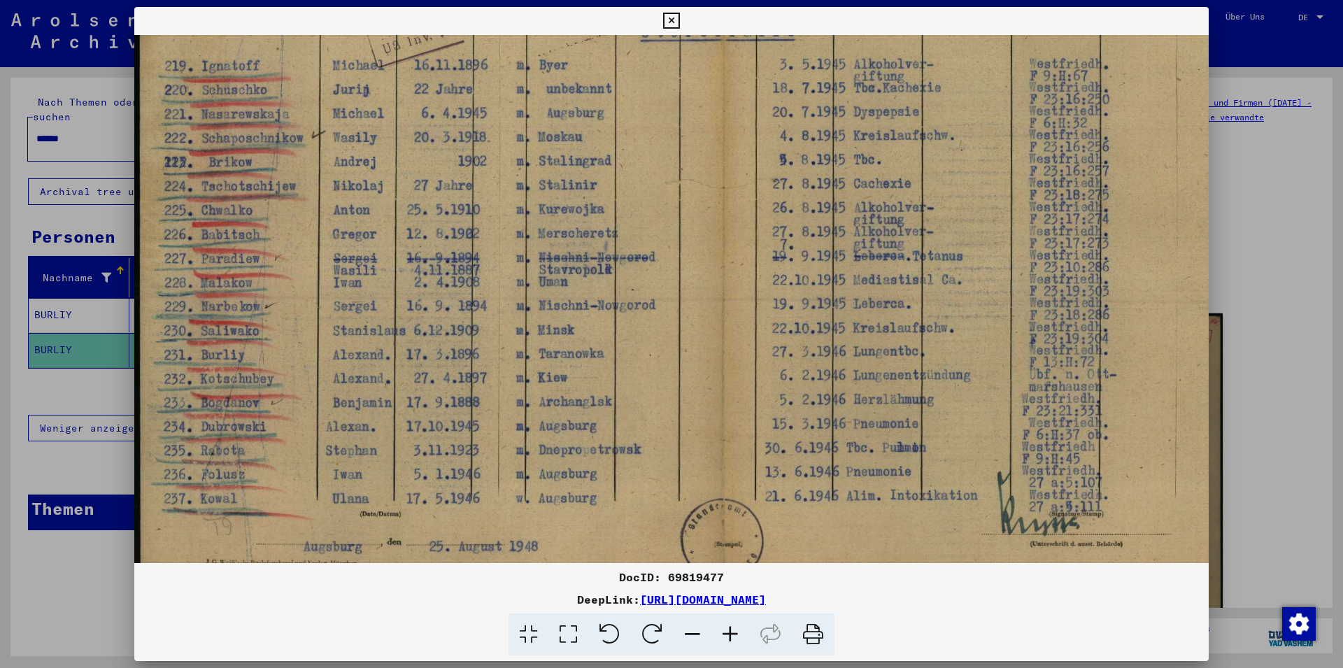
scroll to position [280, 0]
drag, startPoint x: 659, startPoint y: 389, endPoint x: 674, endPoint y: 350, distance: 41.8
click at [674, 350] on img at bounding box center [723, 176] width 1178 height 843
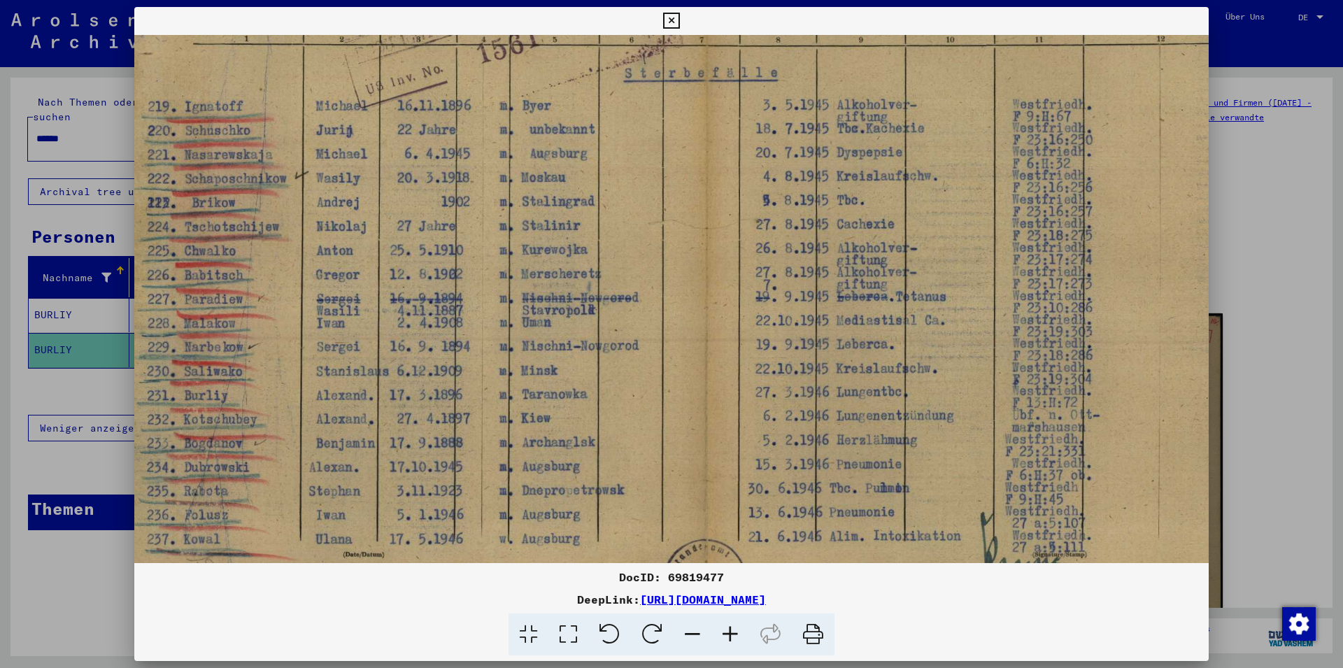
scroll to position [236, 17]
drag, startPoint x: 906, startPoint y: 350, endPoint x: 932, endPoint y: 394, distance: 50.5
click at [932, 394] on img at bounding box center [706, 220] width 1178 height 843
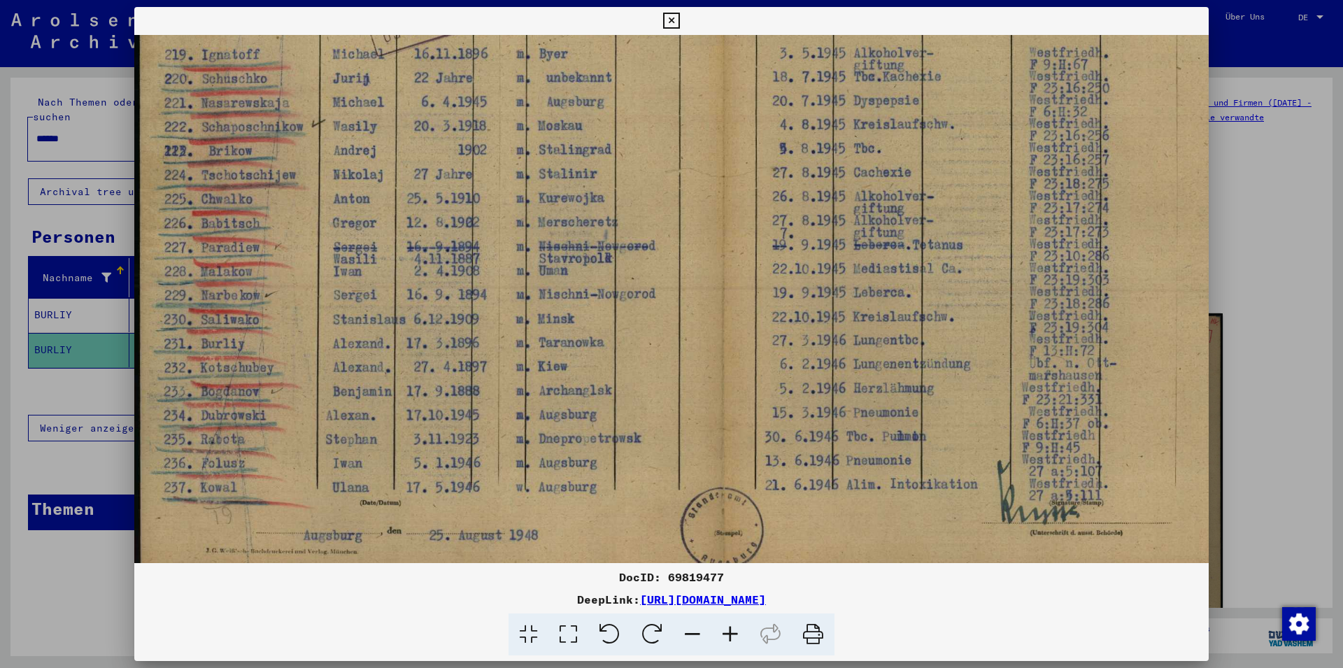
drag, startPoint x: 913, startPoint y: 397, endPoint x: 888, endPoint y: 400, distance: 25.3
click at [941, 371] on img at bounding box center [723, 168] width 1178 height 843
click at [679, 20] on icon at bounding box center [671, 21] width 16 height 17
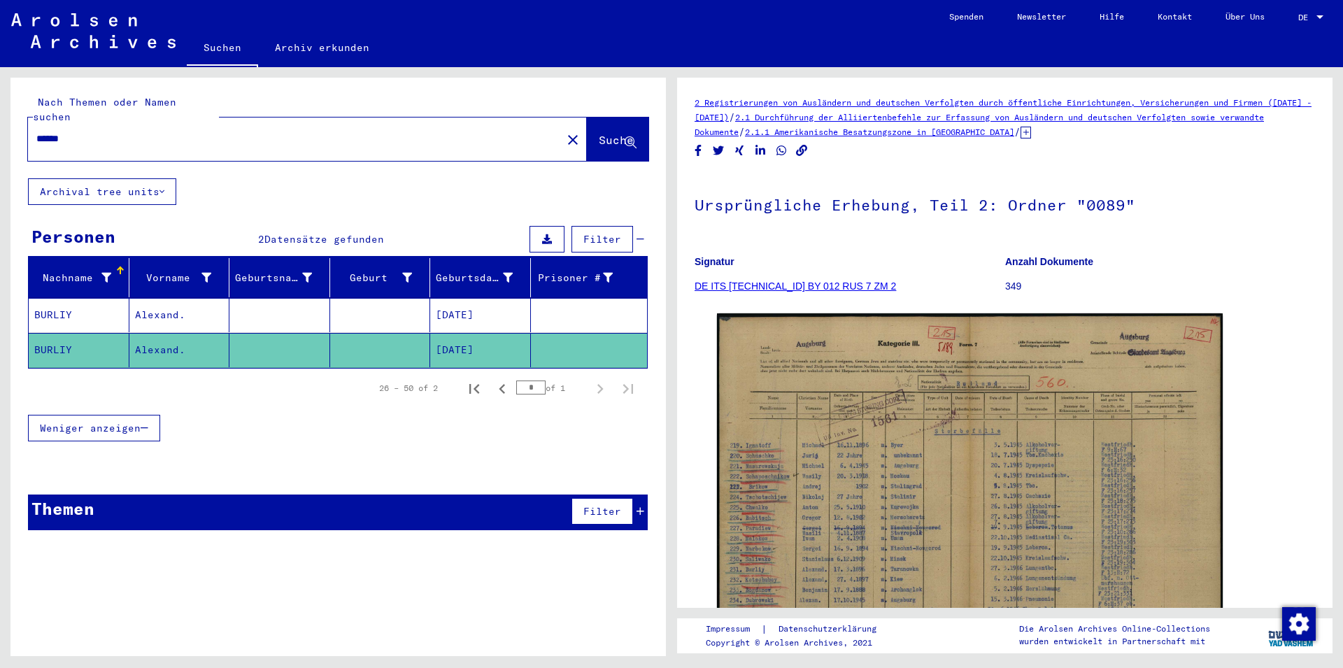
click at [176, 298] on mat-cell "Alexand." at bounding box center [179, 315] width 101 height 34
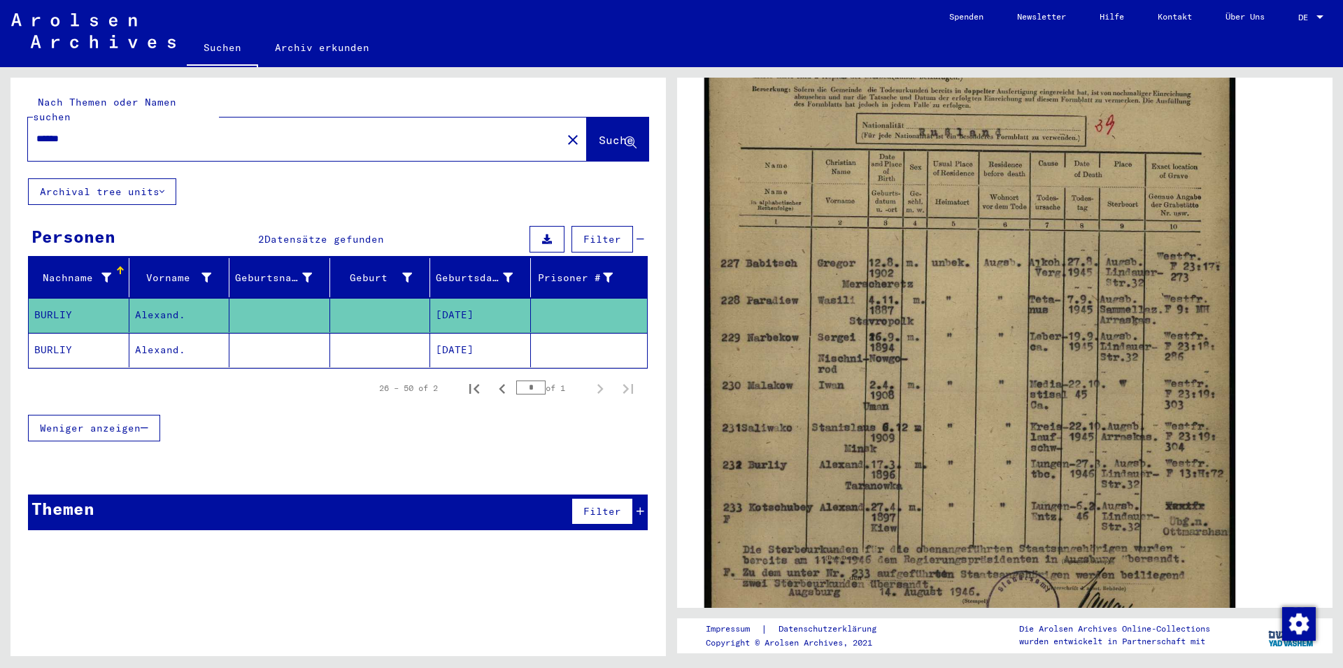
scroll to position [453, 0]
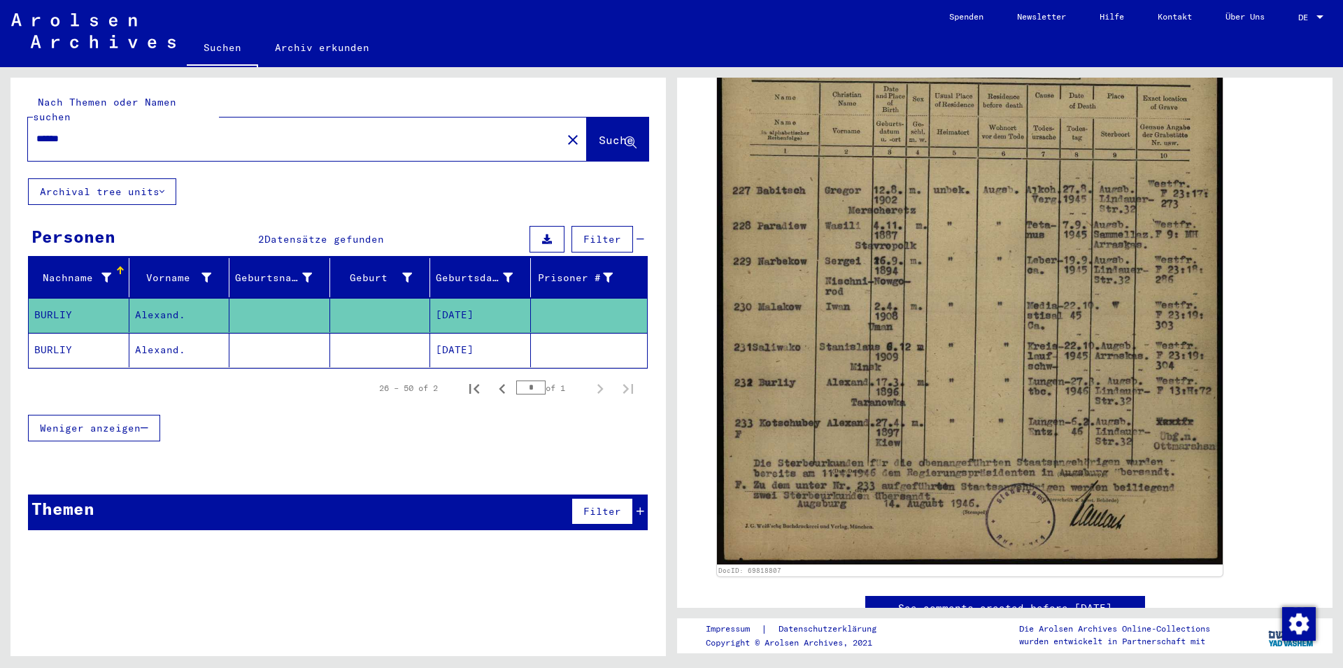
drag, startPoint x: 90, startPoint y: 124, endPoint x: 0, endPoint y: 99, distance: 93.0
click at [36, 131] on input "******" at bounding box center [294, 138] width 517 height 15
type input "*"
type input "*******"
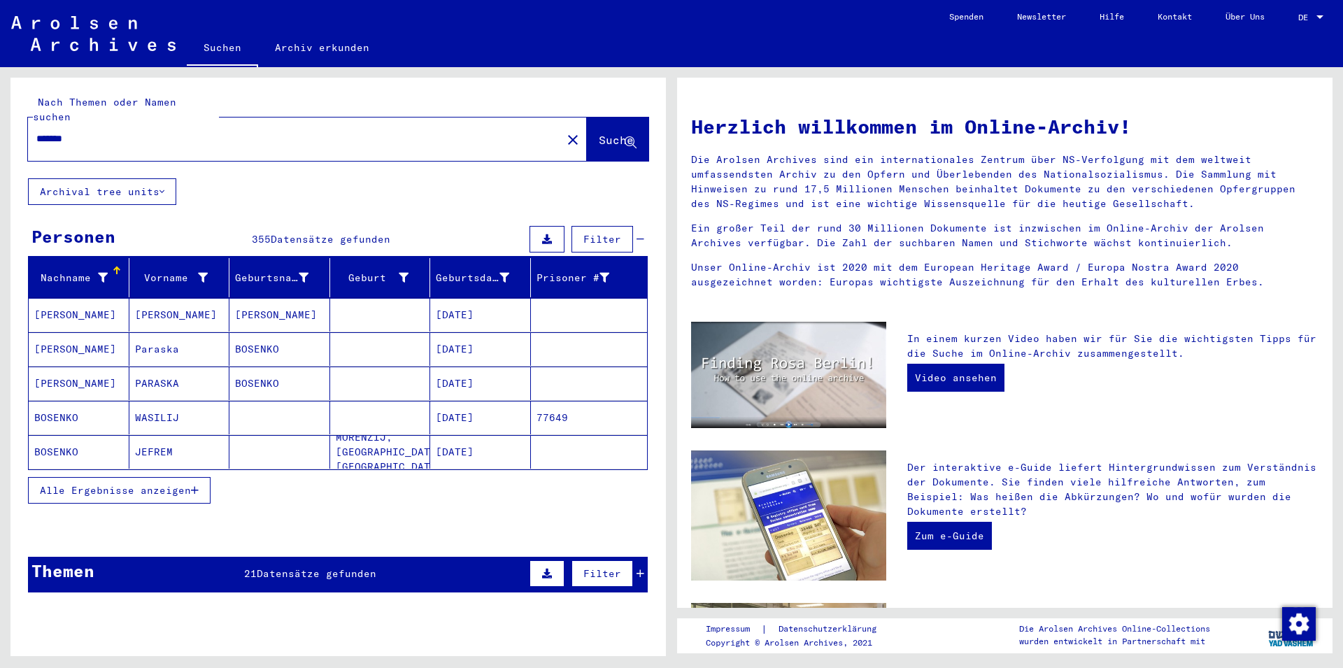
click at [128, 484] on span "Alle Ergebnisse anzeigen" at bounding box center [115, 490] width 151 height 13
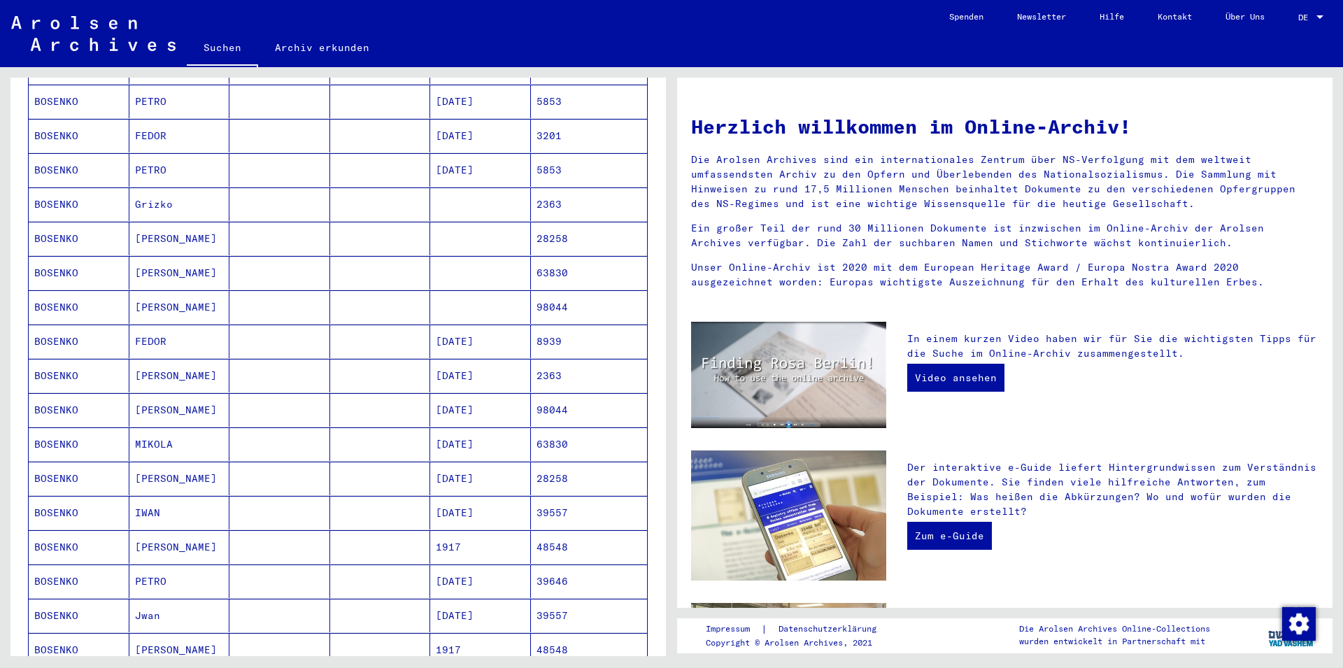
scroll to position [604, 0]
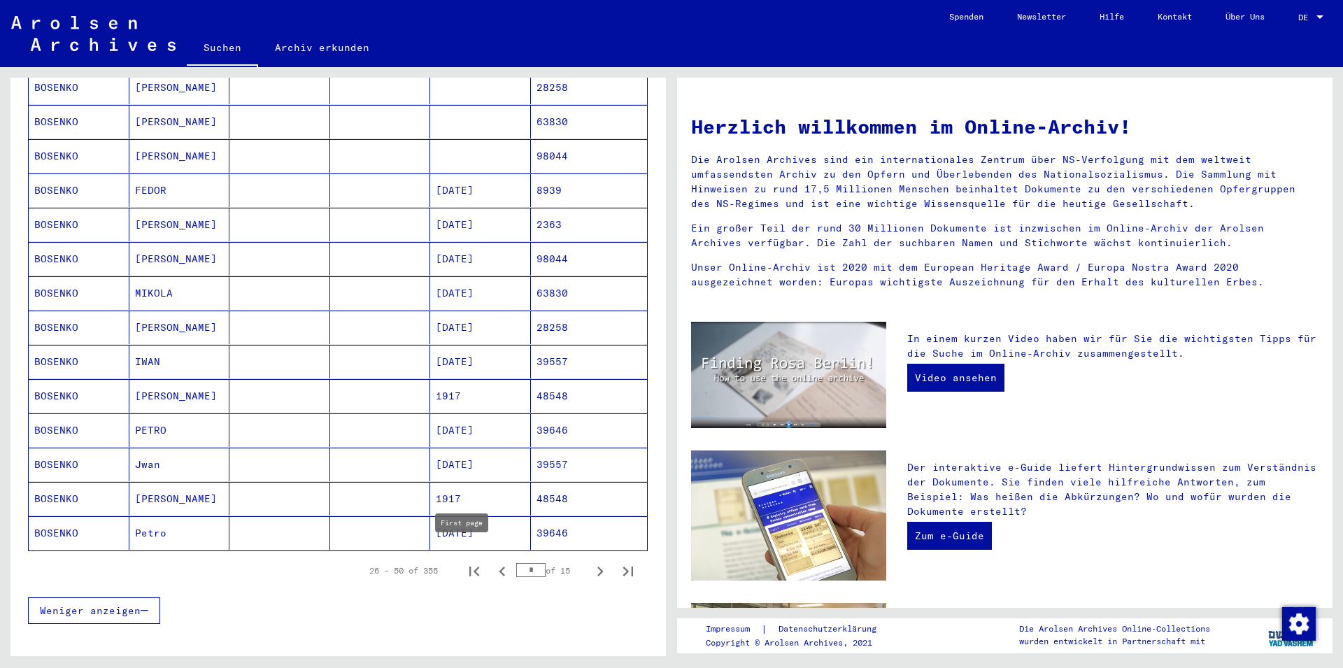
click at [464, 562] on icon "First page" at bounding box center [474, 572] width 20 height 20
click at [590, 562] on icon "Next page" at bounding box center [600, 572] width 20 height 20
type input "*"
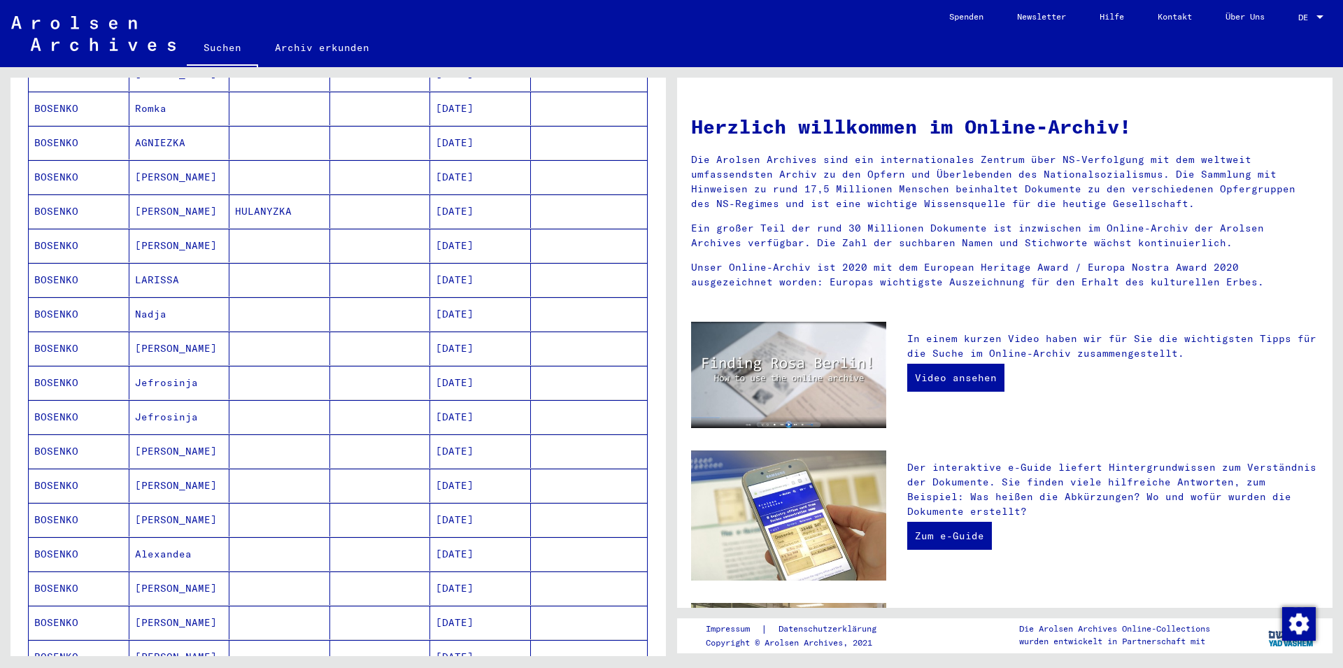
scroll to position [0, 0]
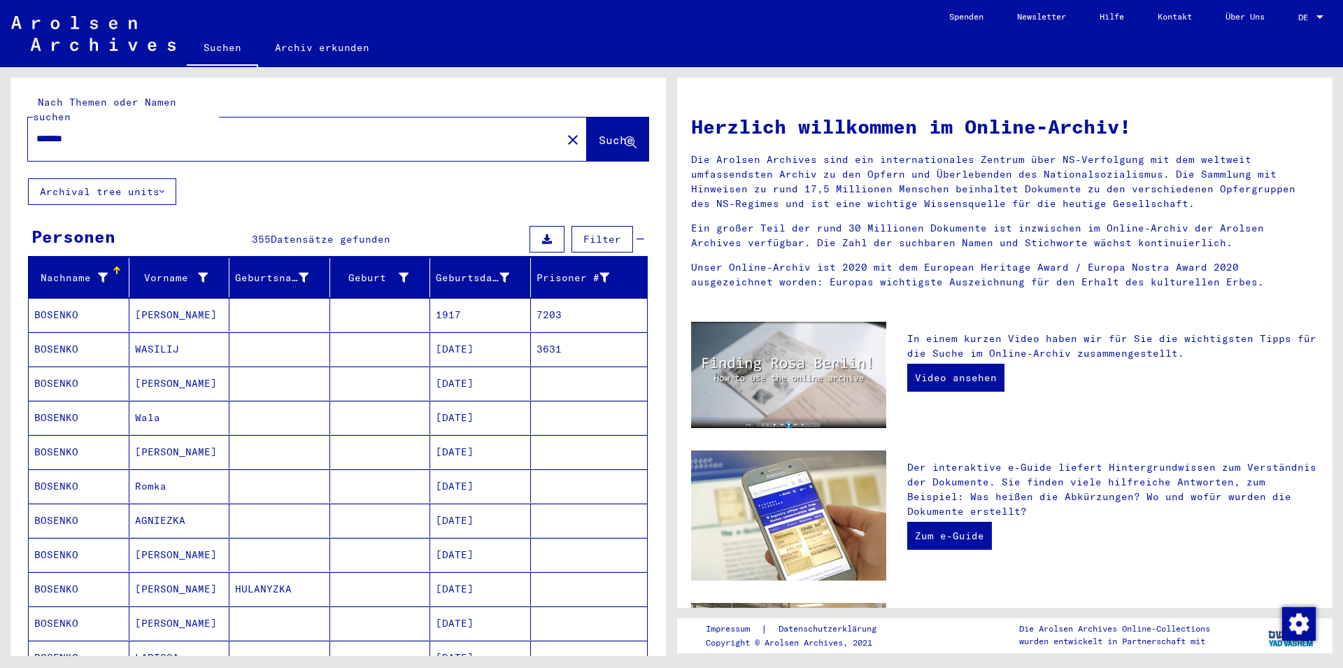
click at [187, 132] on div "*******" at bounding box center [286, 138] width 517 height 31
click at [187, 131] on input "*******" at bounding box center [290, 138] width 508 height 15
type input "**********"
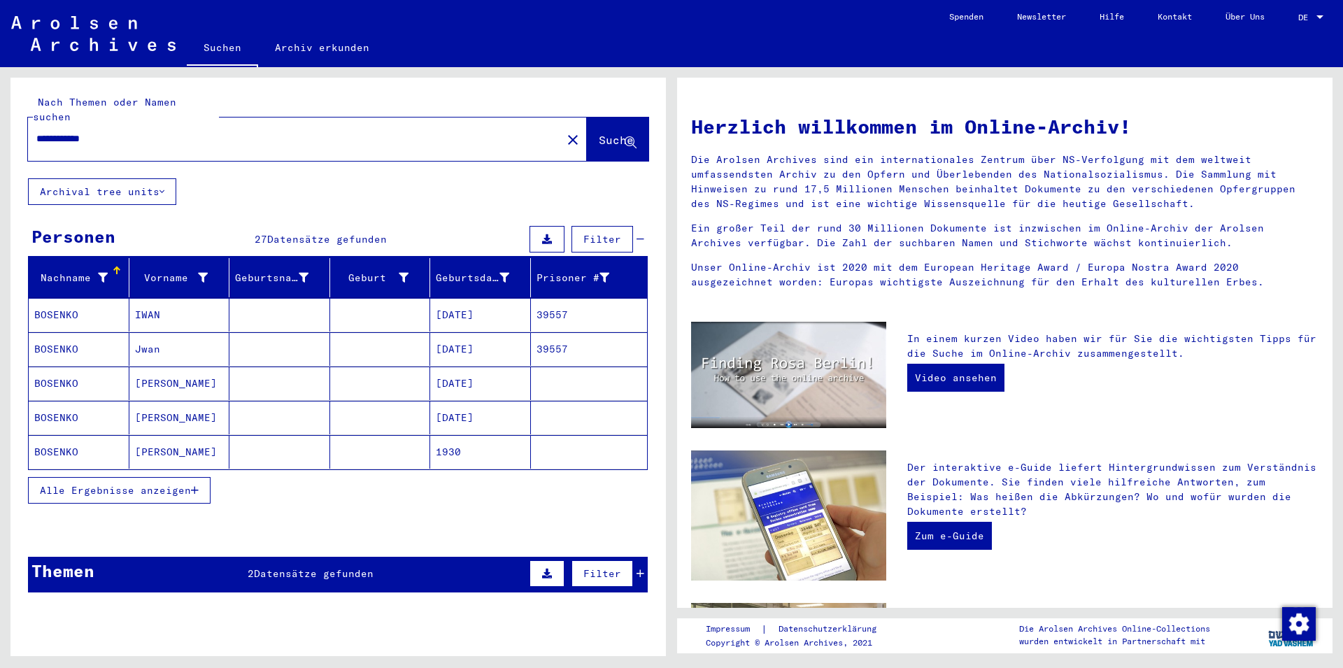
click at [129, 484] on span "Alle Ergebnisse anzeigen" at bounding box center [115, 490] width 151 height 13
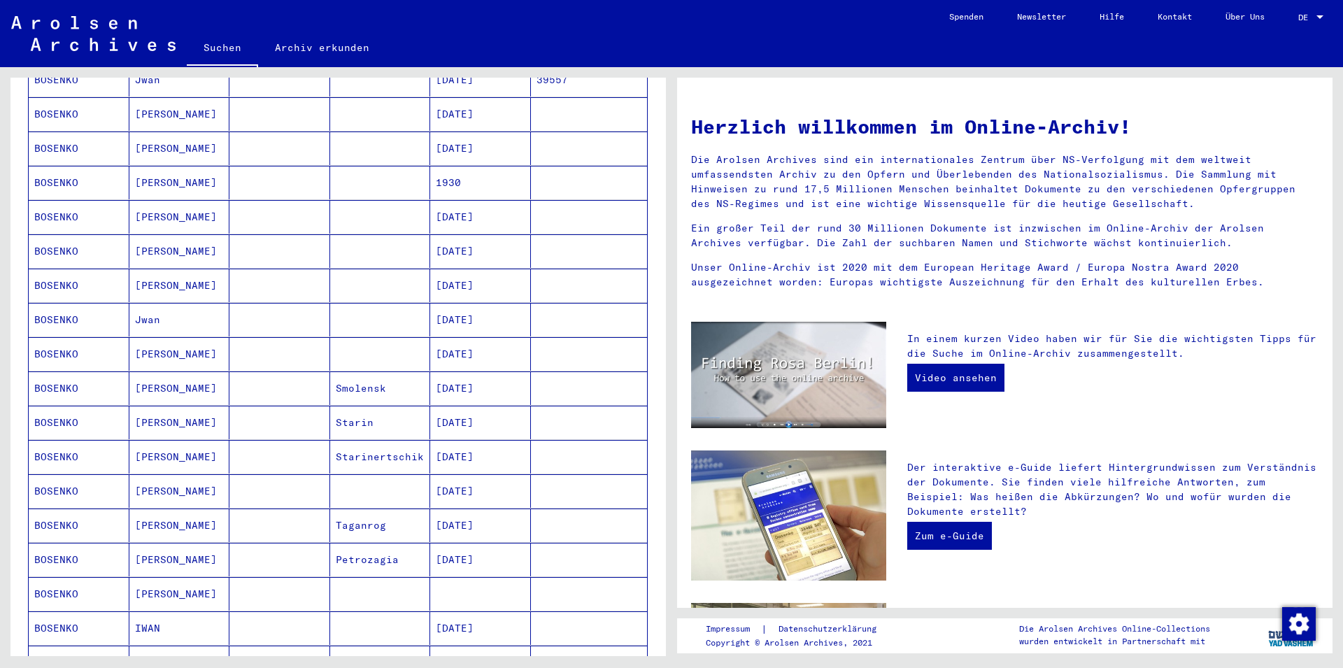
scroll to position [302, 0]
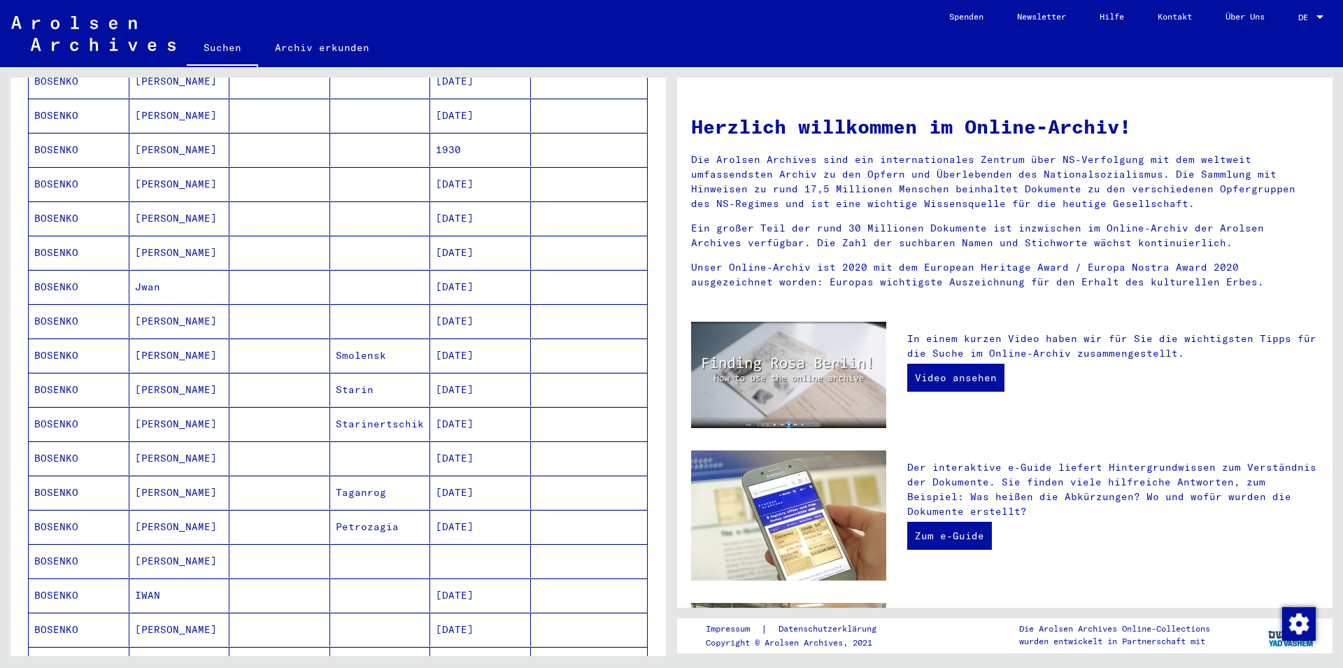
click at [359, 236] on mat-cell at bounding box center [380, 253] width 101 height 34
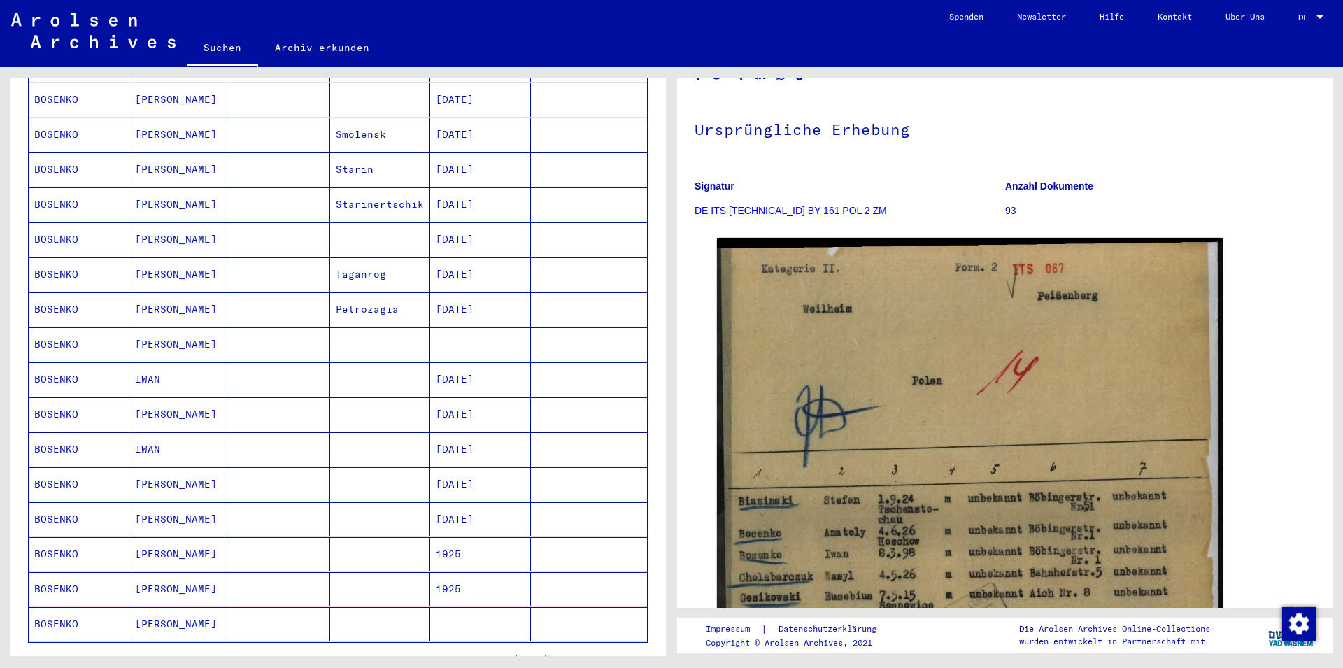
scroll to position [606, 0]
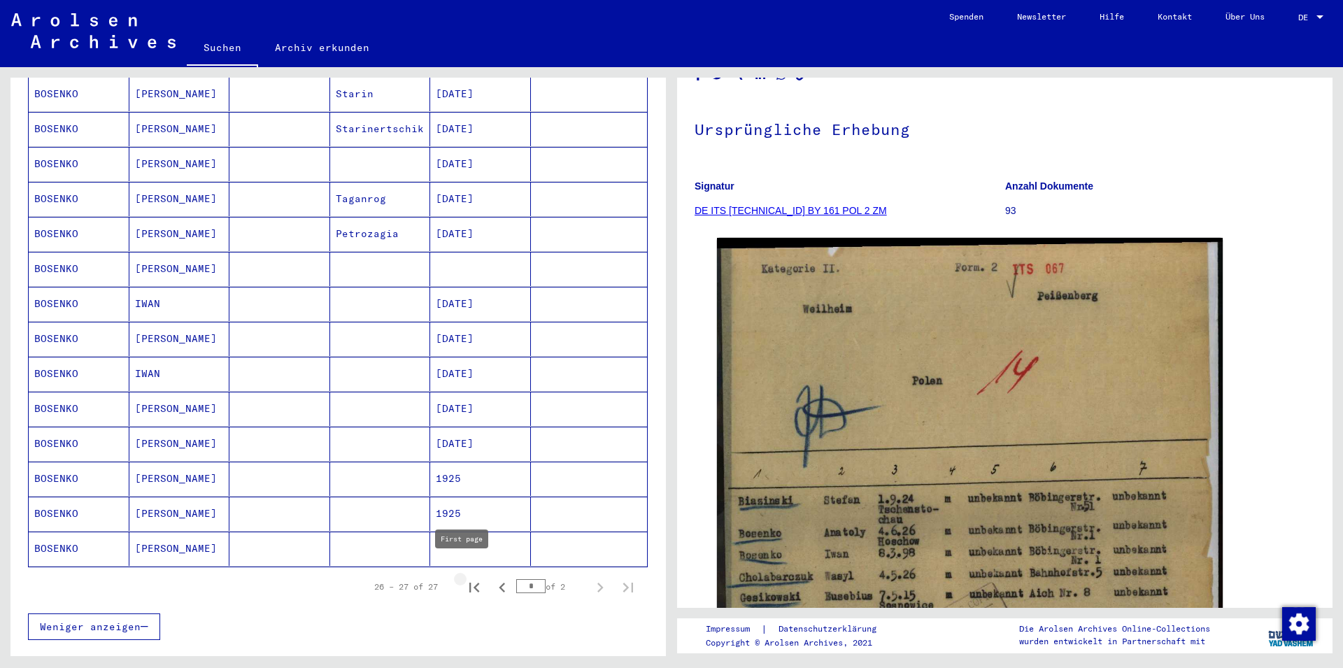
click at [464, 578] on icon "First page" at bounding box center [474, 588] width 20 height 20
click at [590, 578] on icon "Next page" at bounding box center [600, 588] width 20 height 20
type input "*"
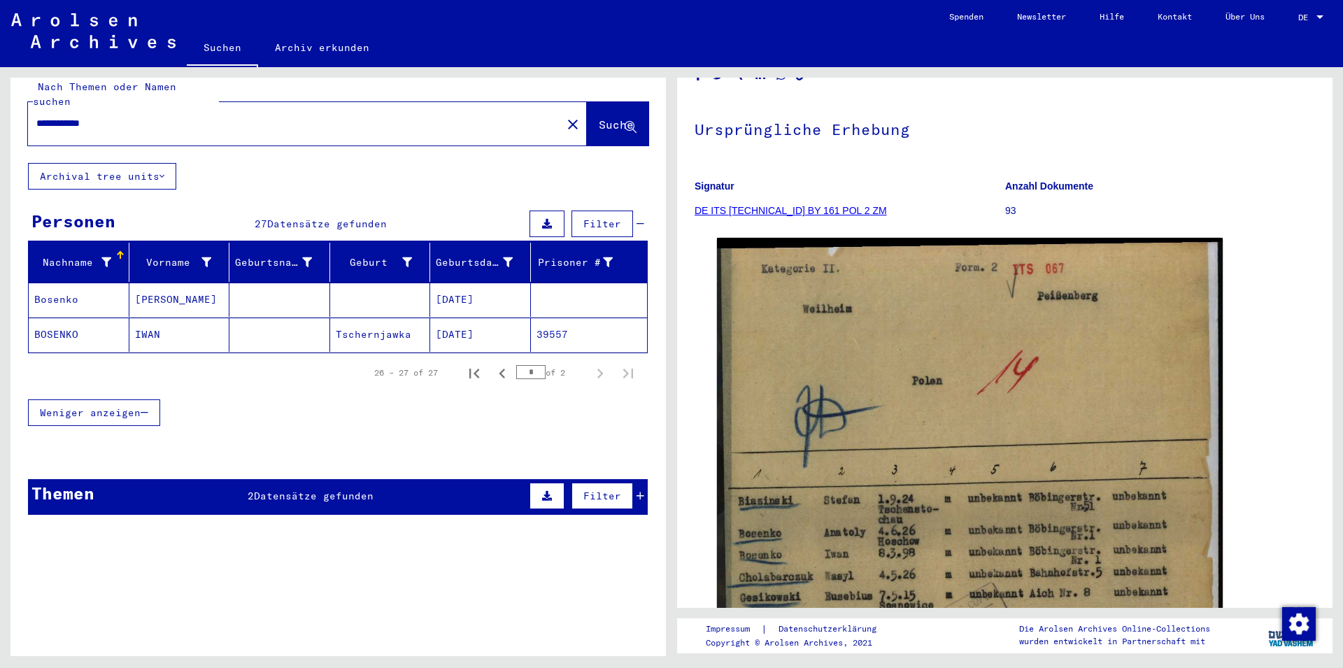
scroll to position [0, 0]
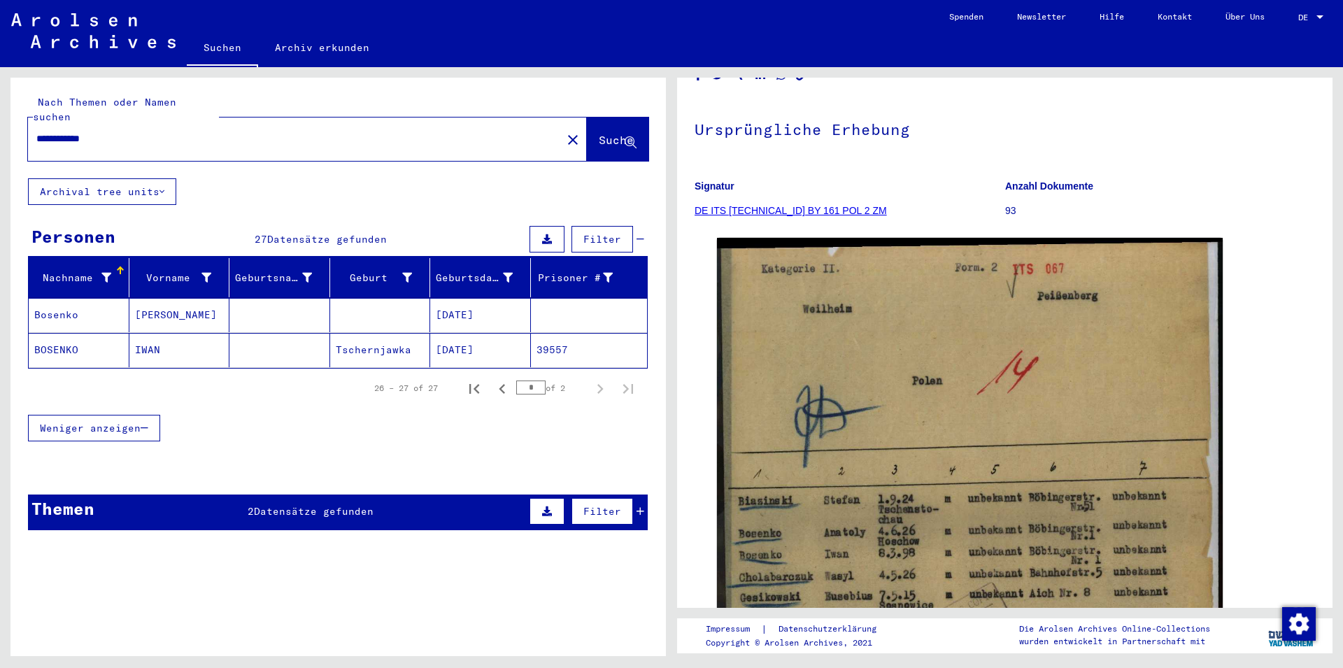
drag, startPoint x: 112, startPoint y: 123, endPoint x: 0, endPoint y: 81, distance: 119.5
click at [36, 131] on input "**********" at bounding box center [294, 138] width 517 height 15
type input "*******"
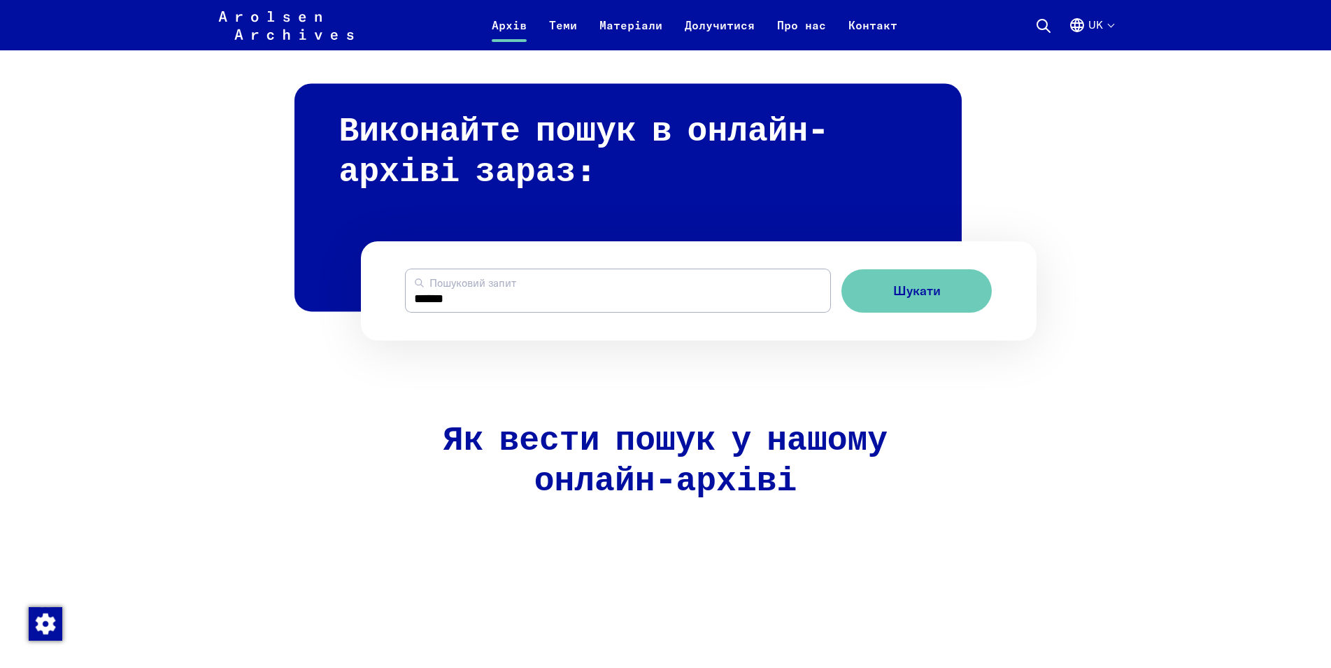
scroll to position [781, 0]
